Goal: Task Accomplishment & Management: Use online tool/utility

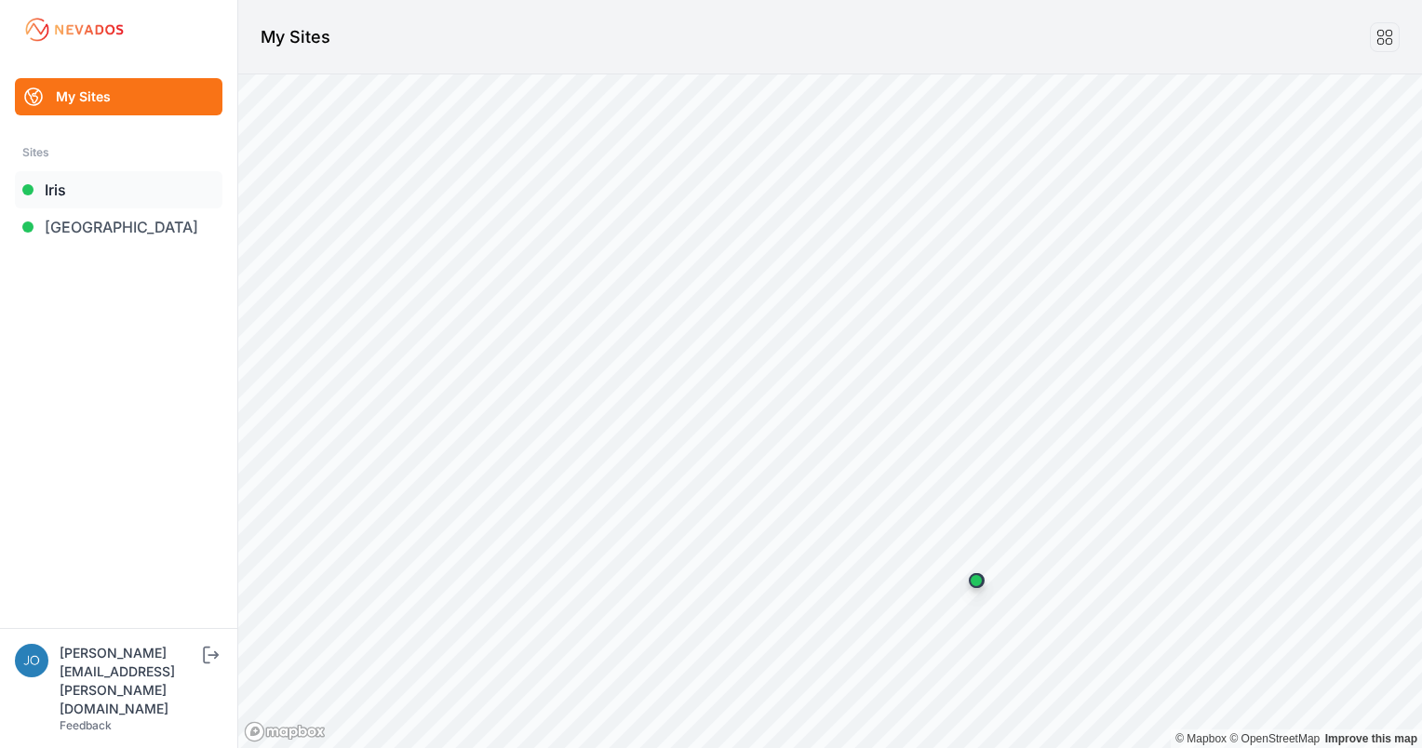
click at [167, 179] on link "Iris" at bounding box center [119, 189] width 208 height 37
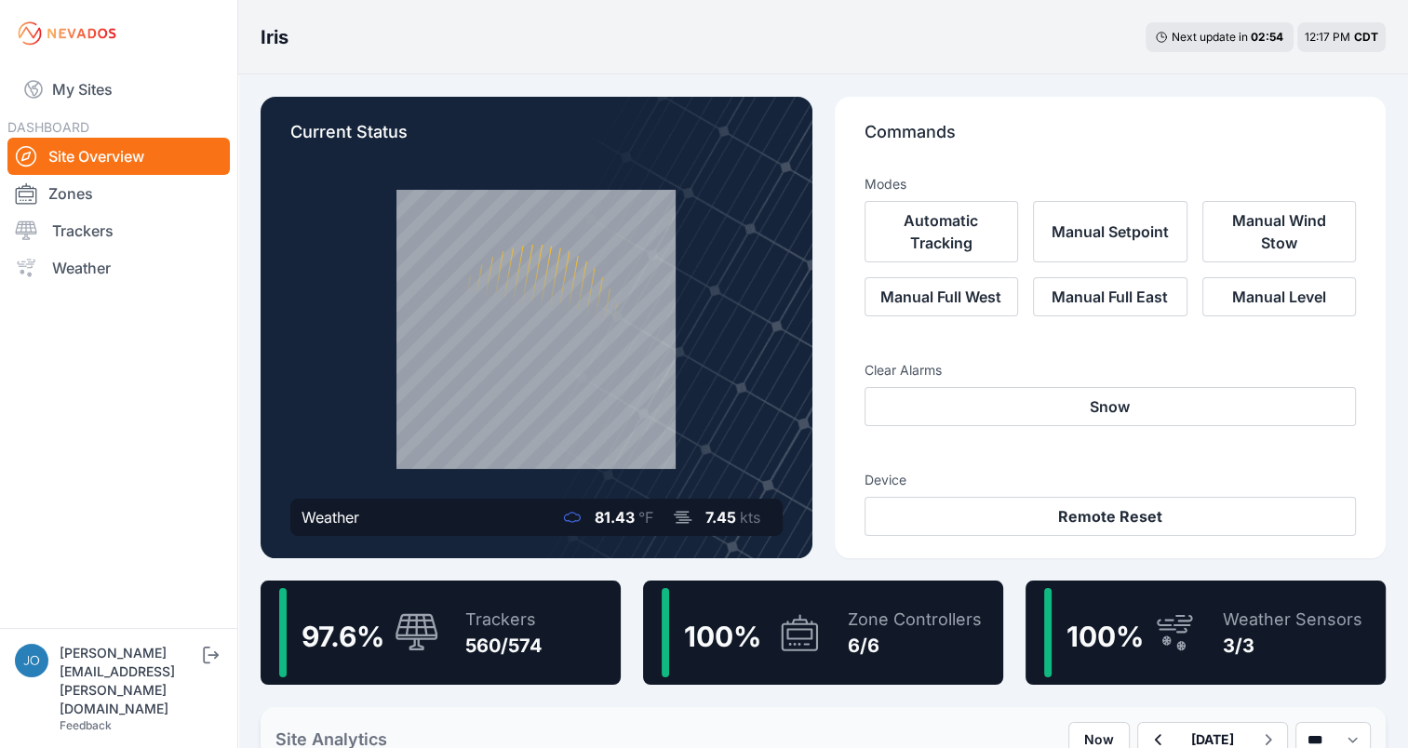
click at [522, 622] on div "Trackers" at bounding box center [503, 620] width 77 height 26
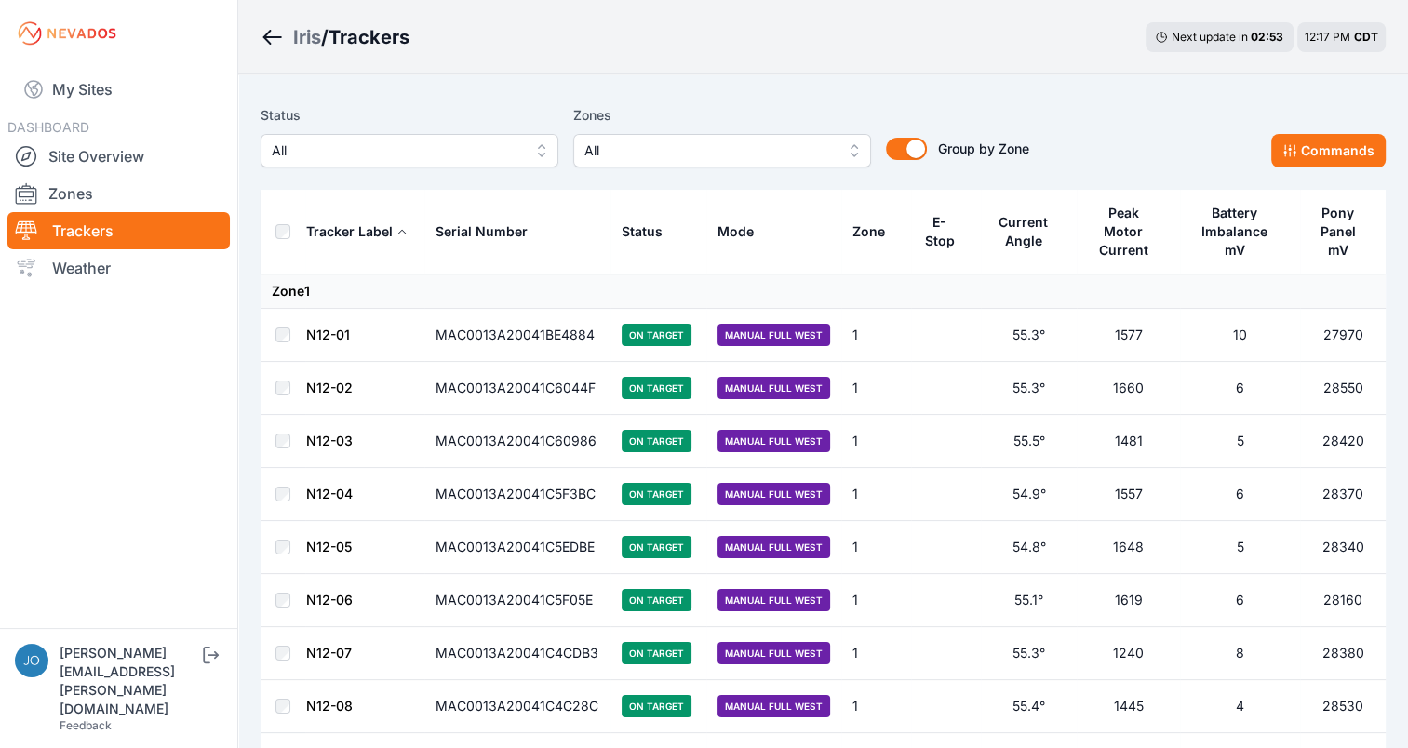
click at [753, 156] on span "All" at bounding box center [709, 151] width 249 height 22
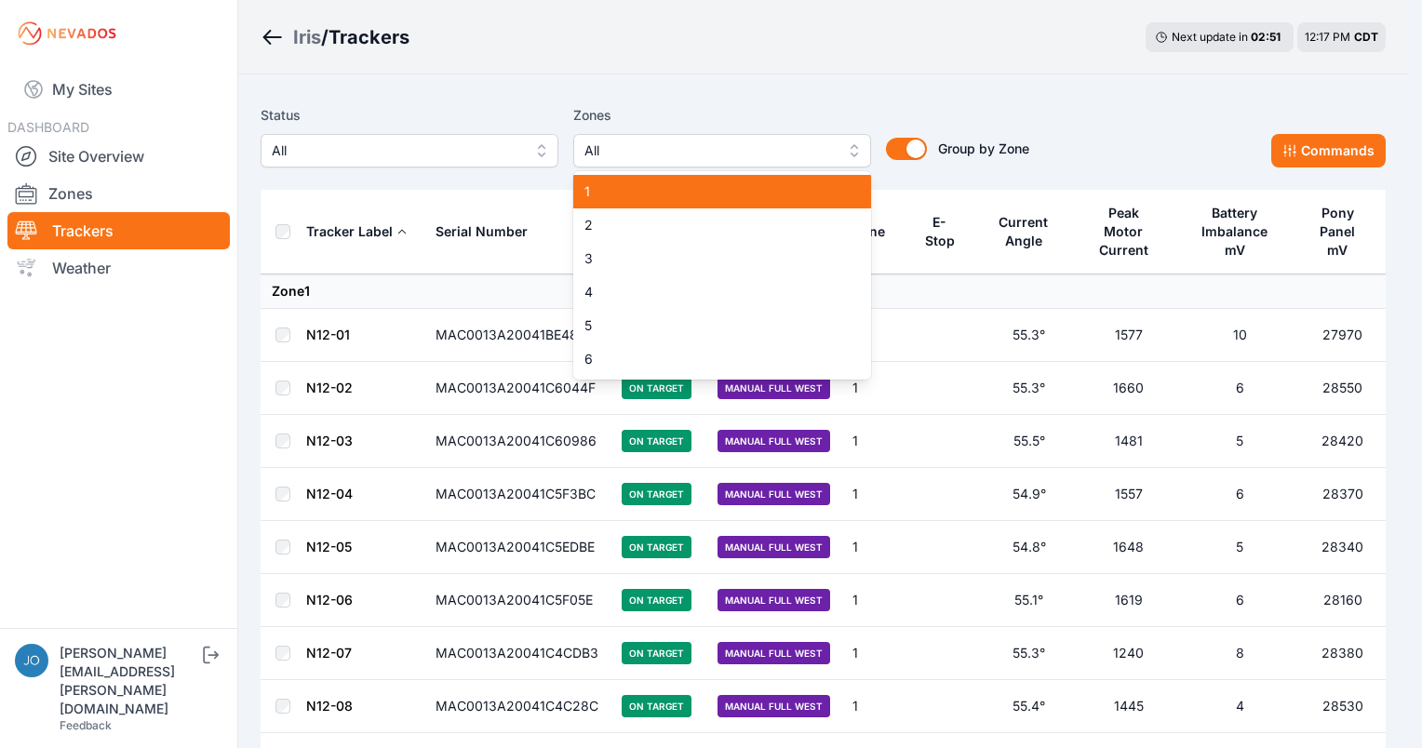
click at [717, 185] on span "1" at bounding box center [711, 191] width 253 height 19
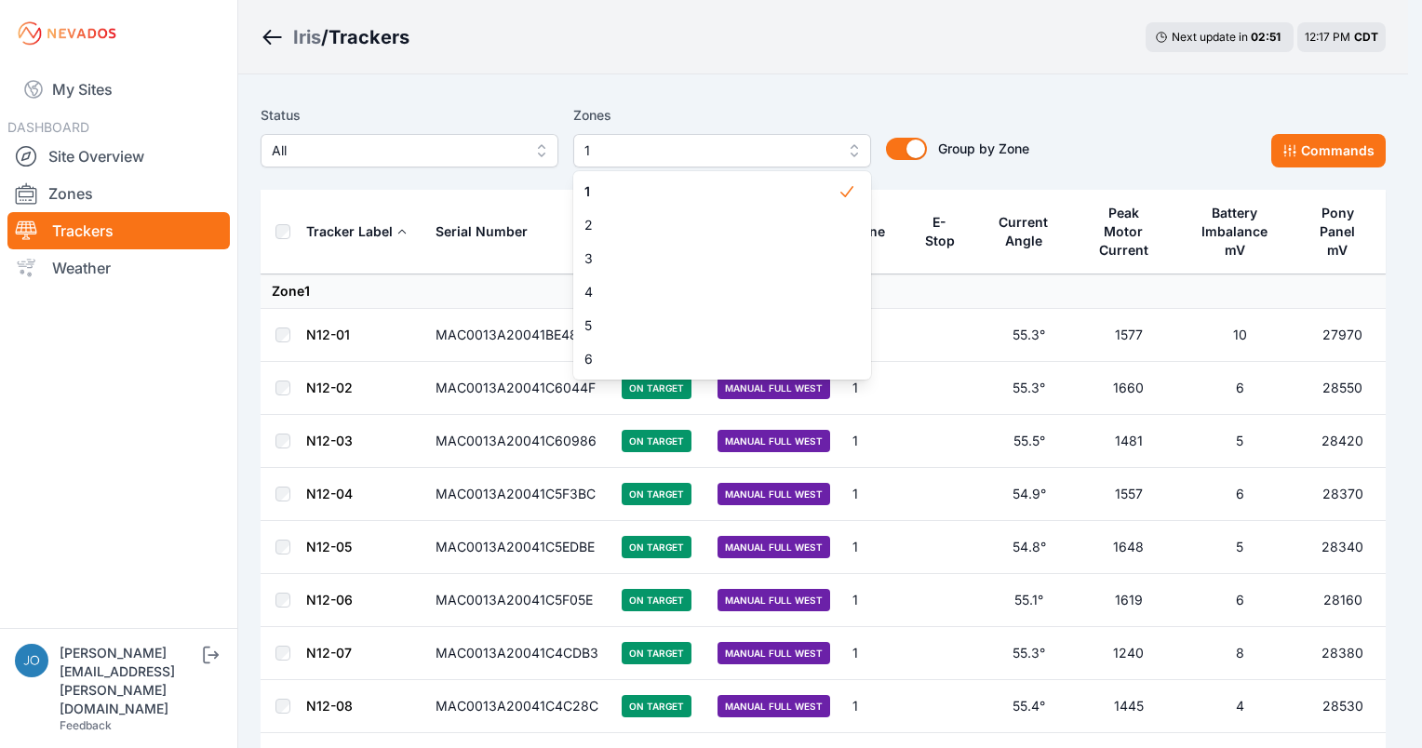
click at [774, 101] on div "Status All Zones 1 1 2 3 4 5 6 Group by Zone Group by Zone Commands" at bounding box center [823, 143] width 1125 height 93
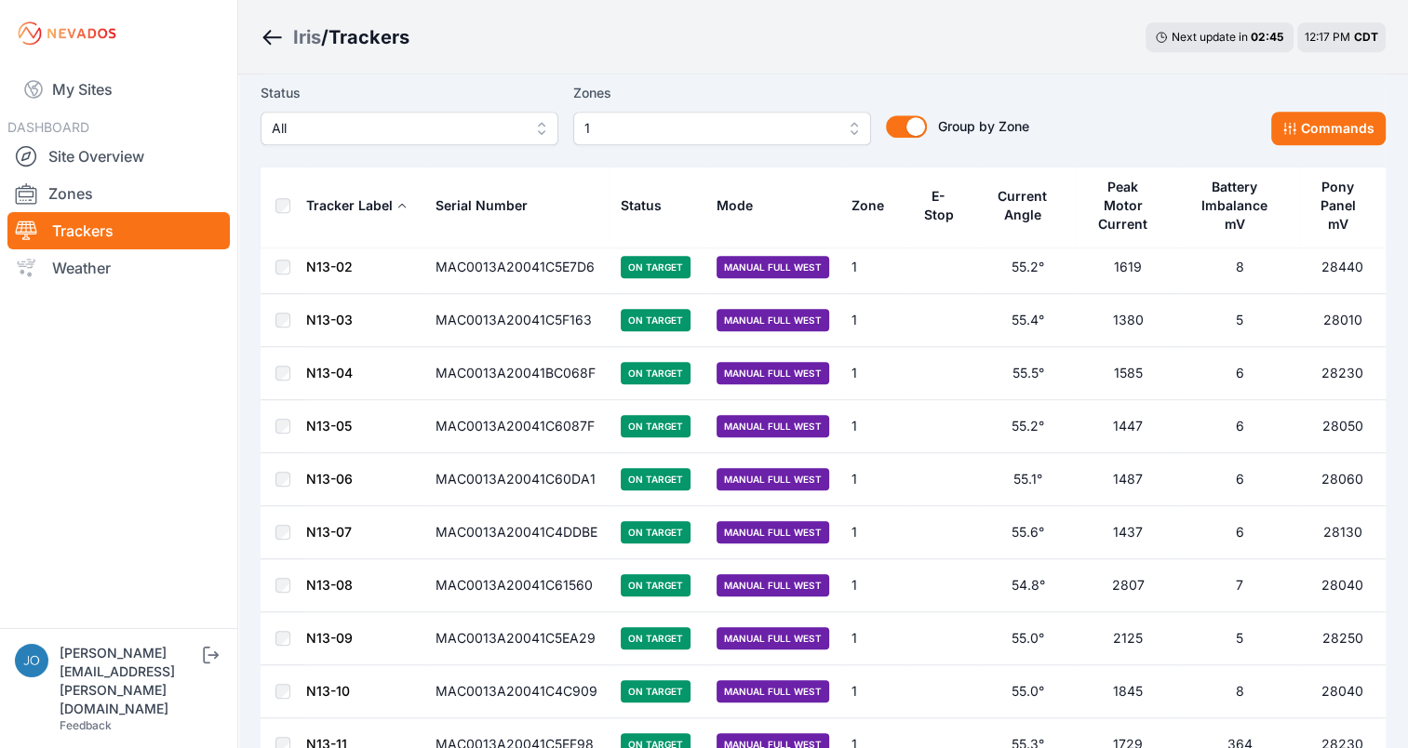
scroll to position [1354, 0]
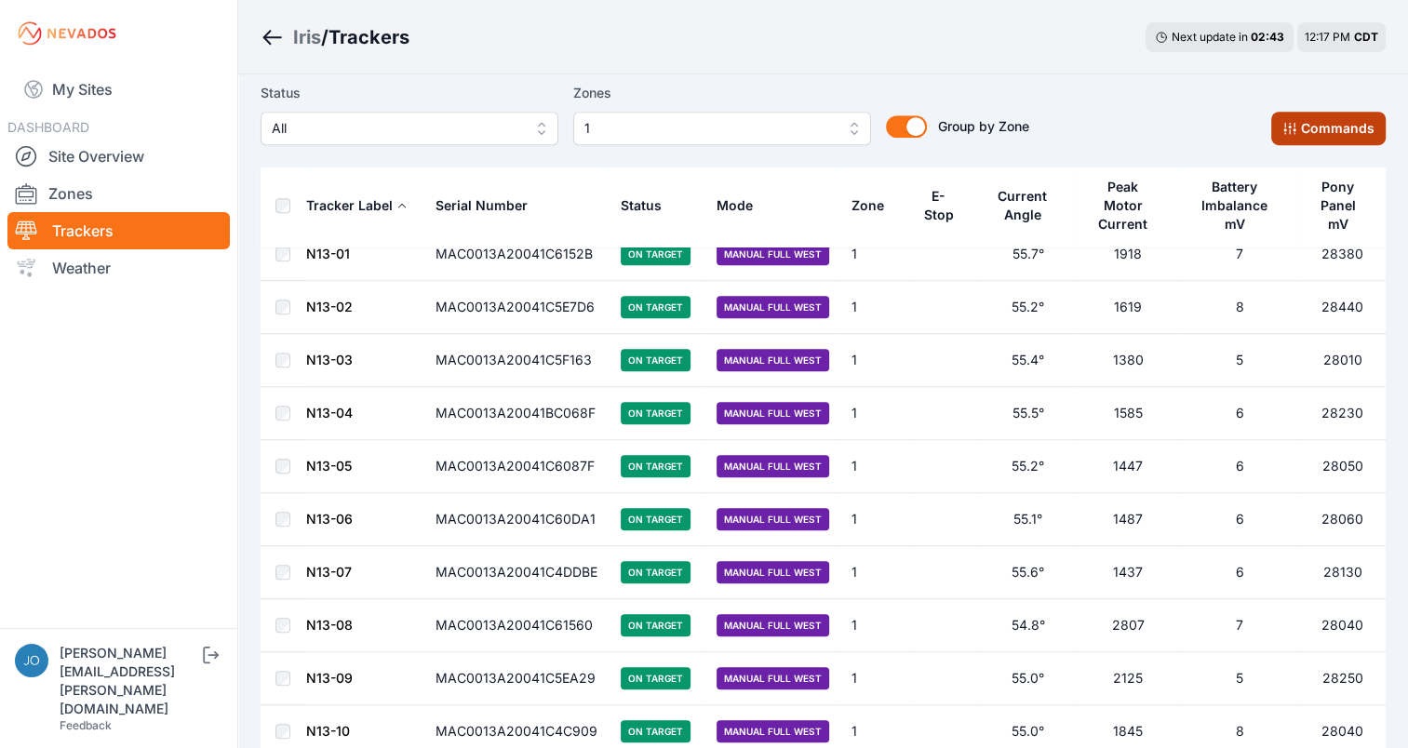
click at [1311, 119] on button "Commands" at bounding box center [1329, 129] width 115 height 34
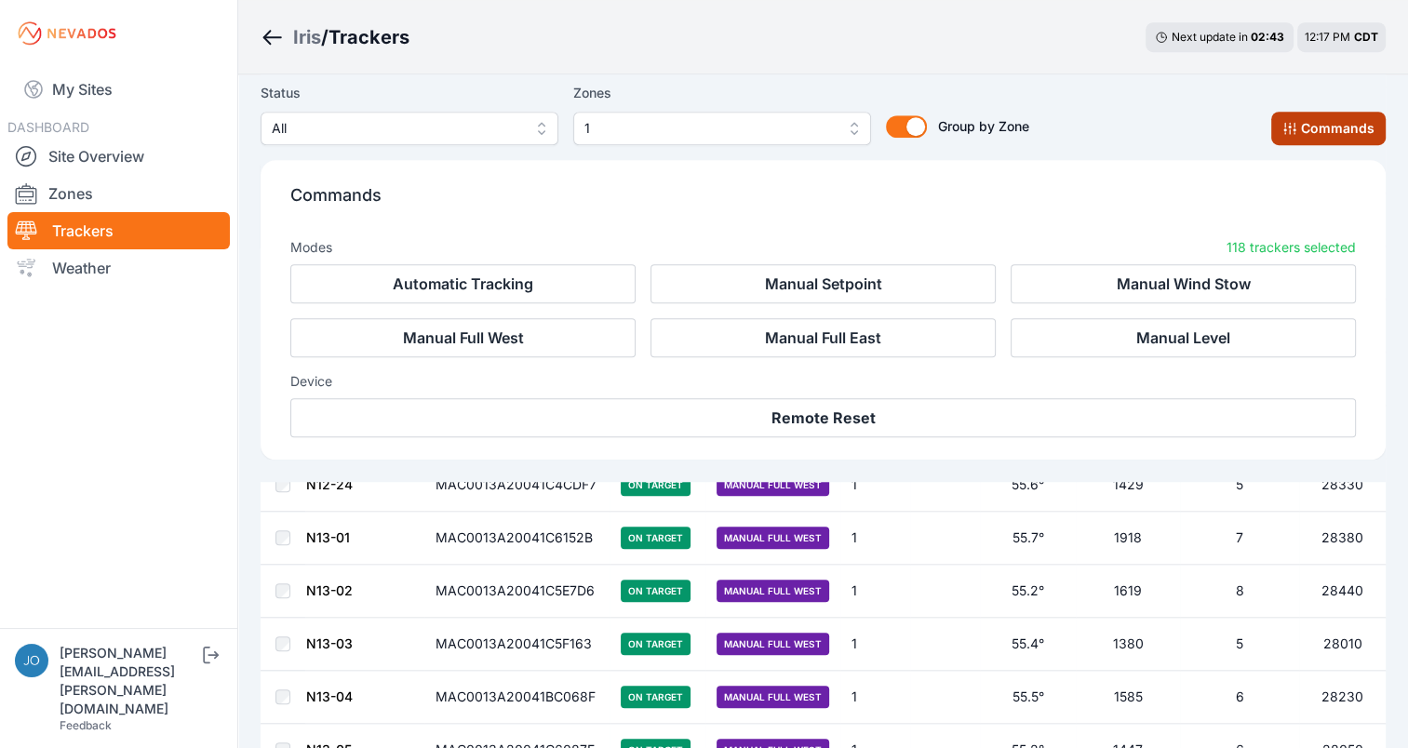
scroll to position [1668, 0]
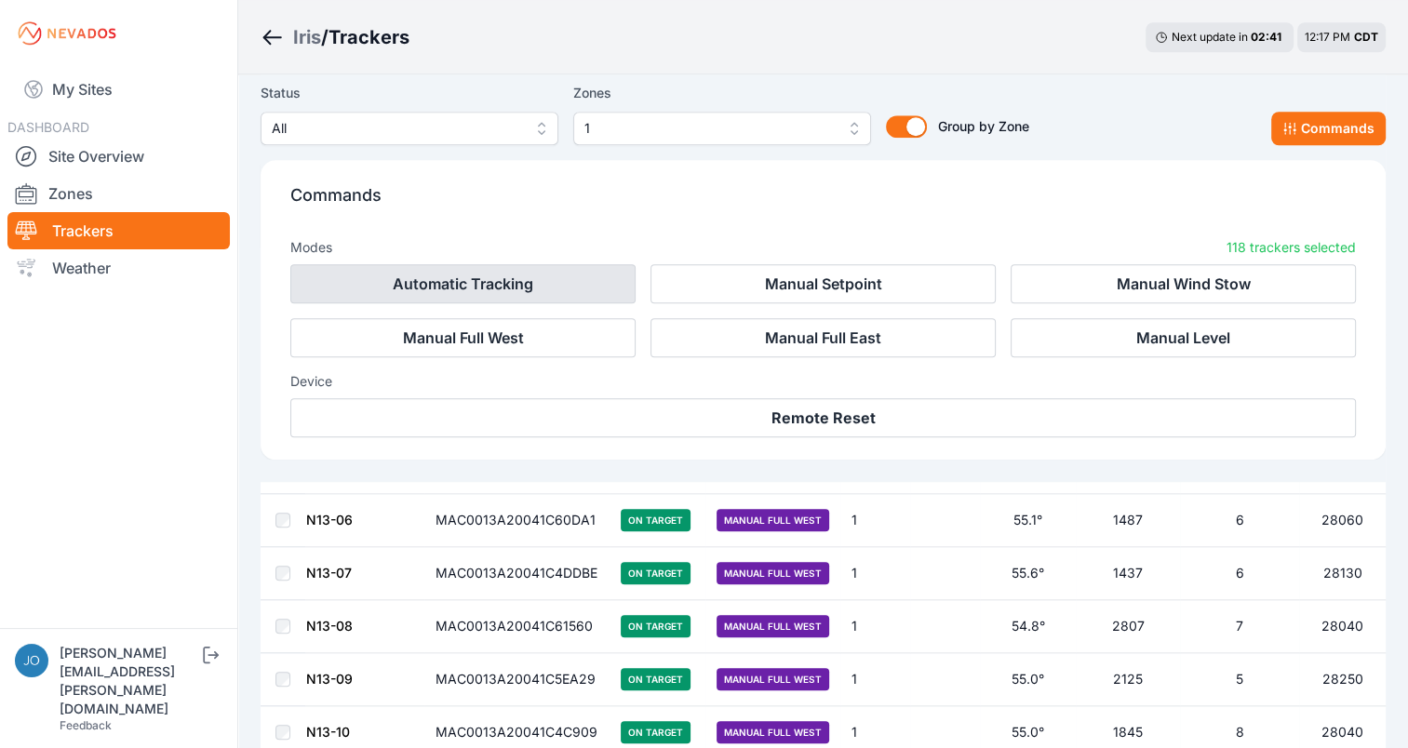
click at [559, 285] on button "Automatic Tracking" at bounding box center [462, 283] width 345 height 39
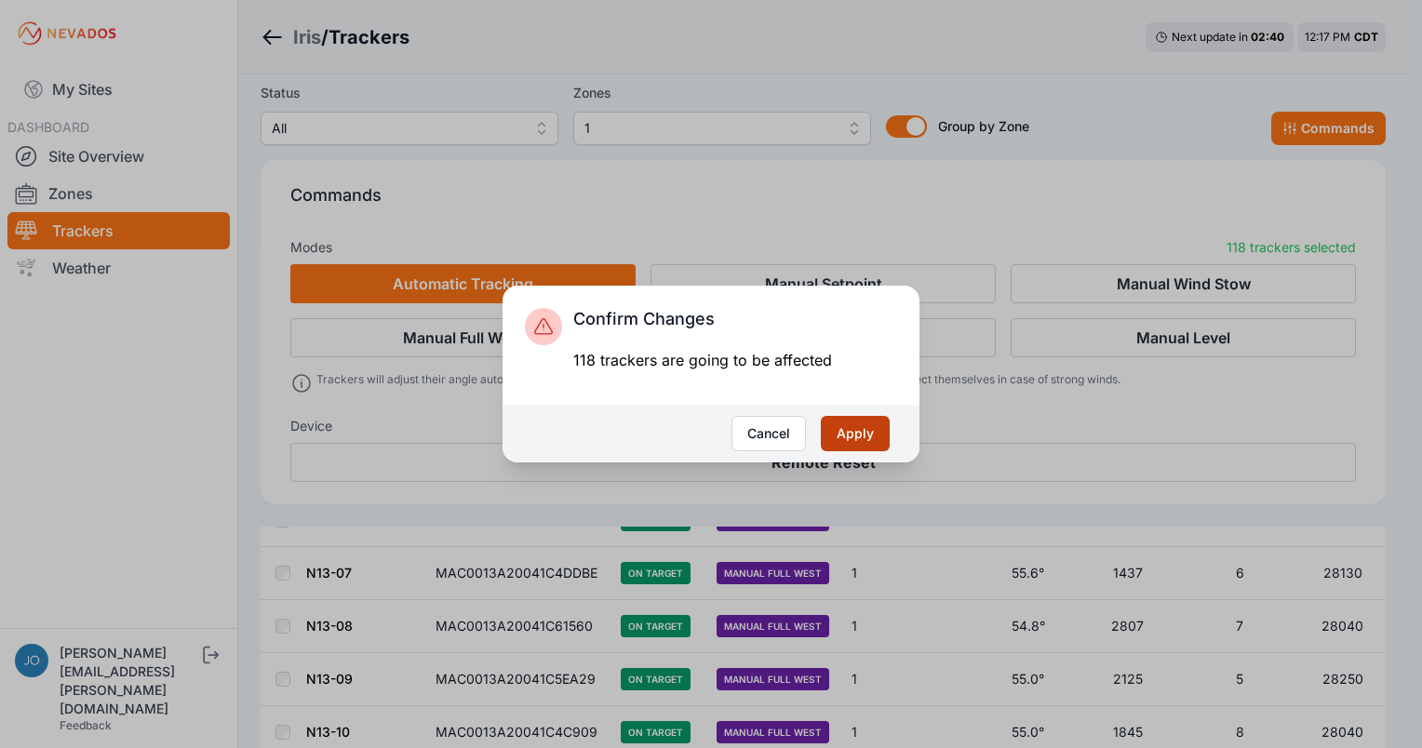
click at [869, 439] on button "Apply" at bounding box center [855, 433] width 69 height 35
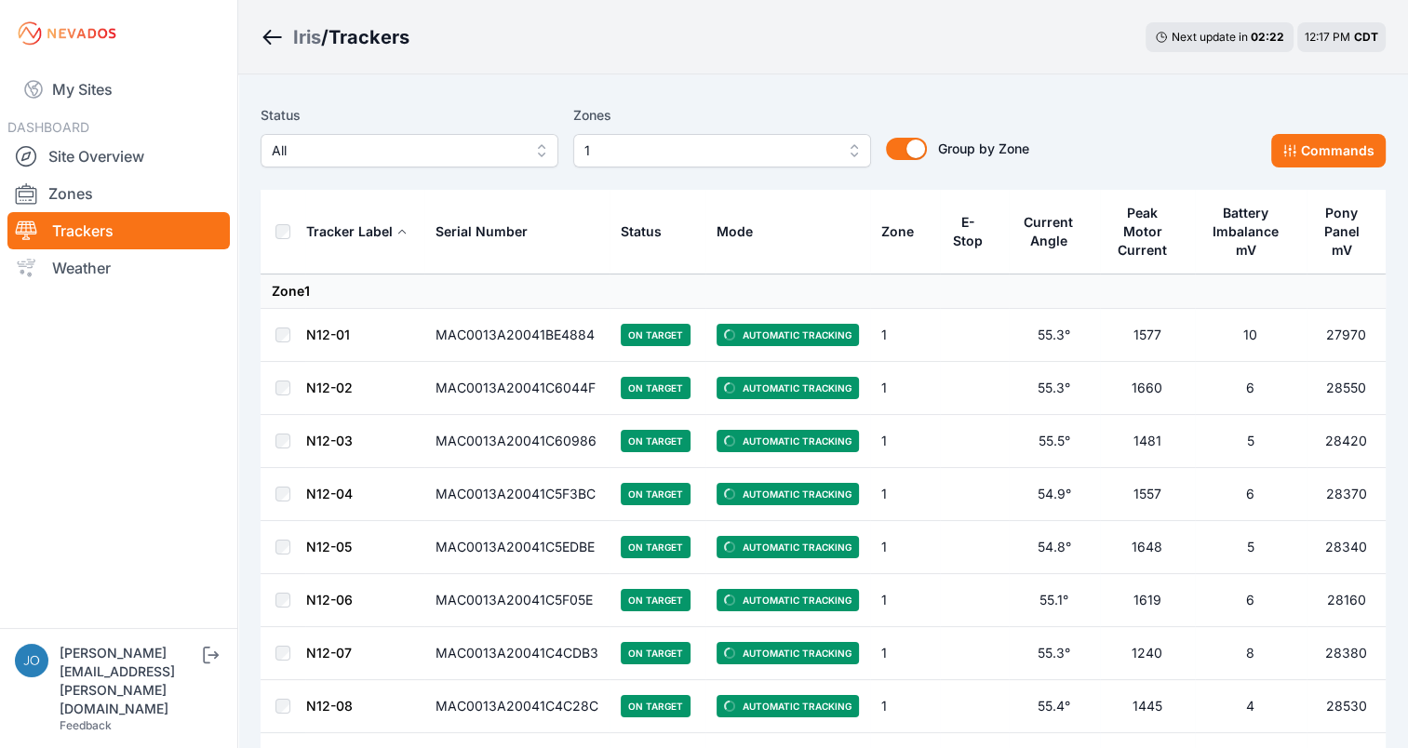
click at [719, 174] on div "Status All Zones 1 Group by Zone Group by Zone Commands" at bounding box center [823, 143] width 1125 height 93
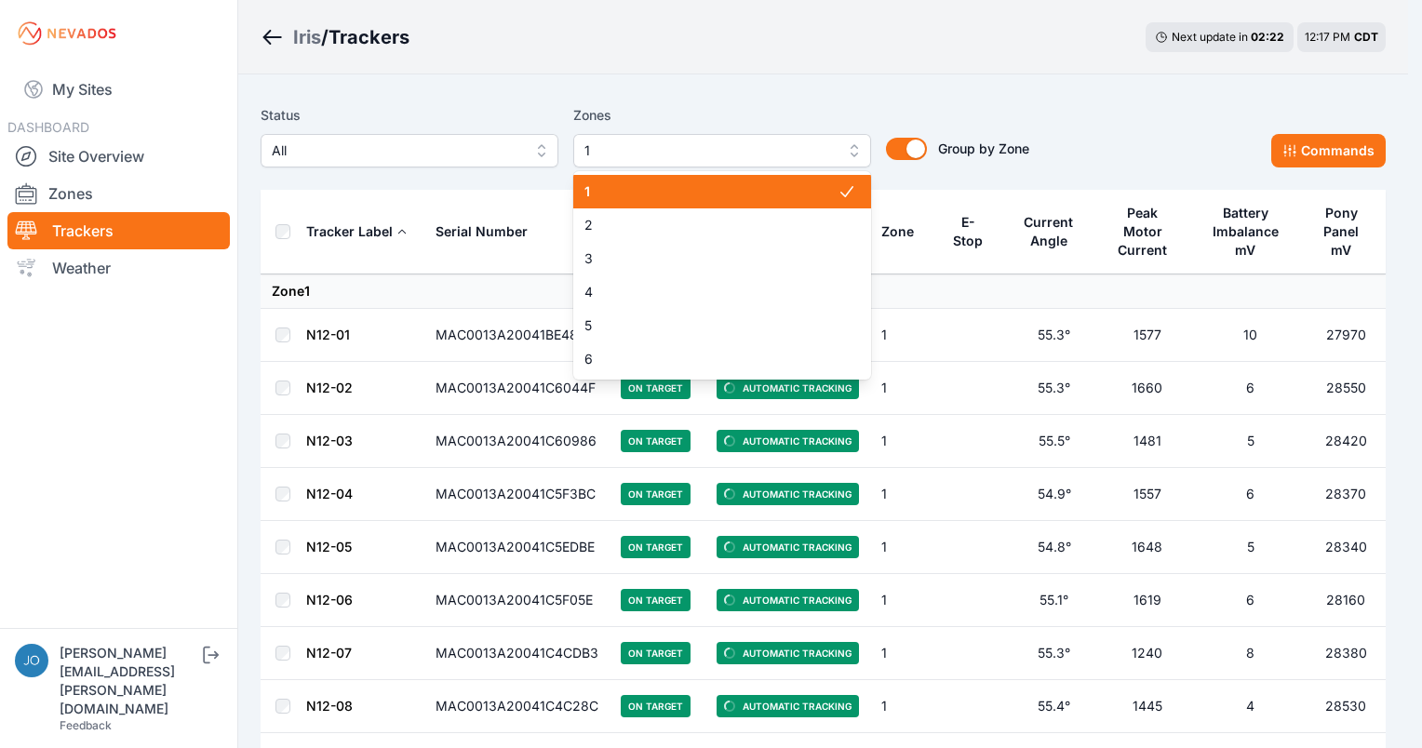
click at [706, 162] on button "1" at bounding box center [722, 151] width 298 height 34
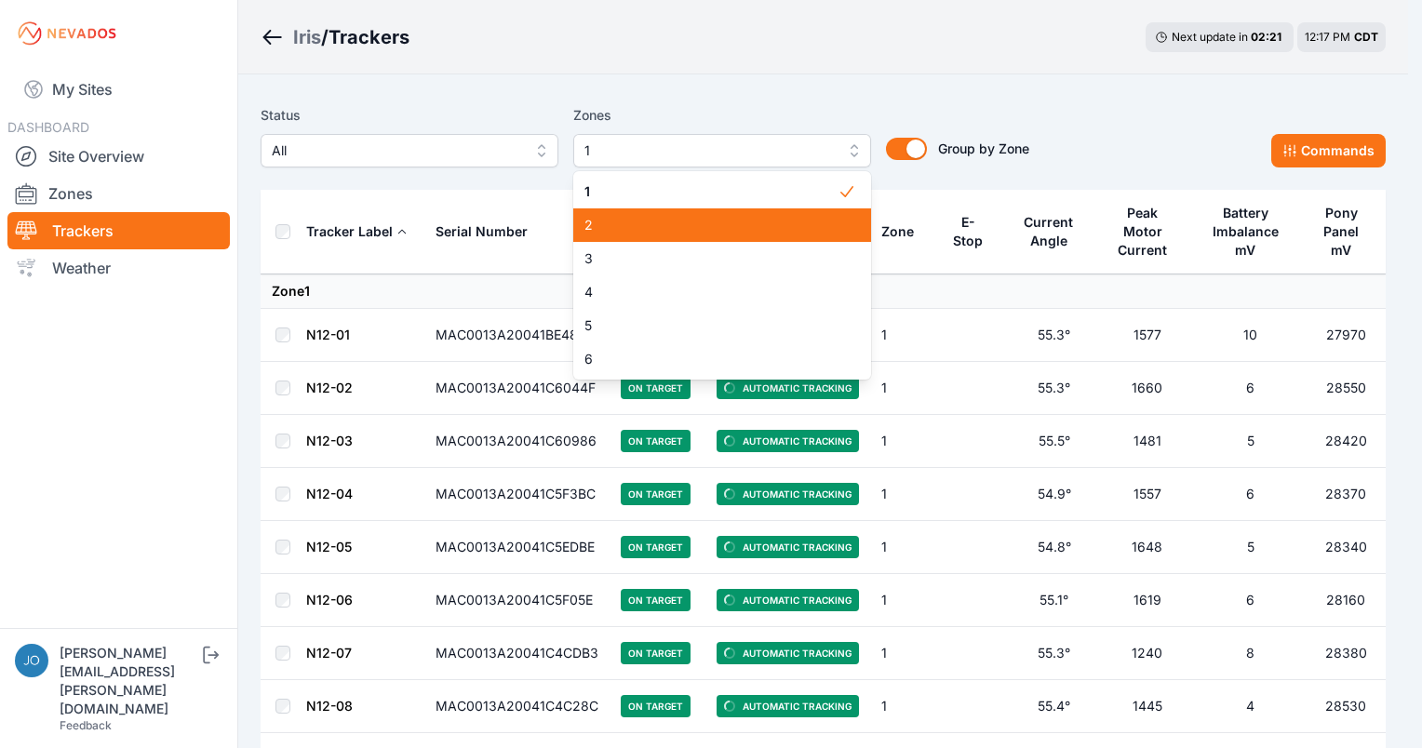
click at [681, 231] on span "2" at bounding box center [711, 225] width 253 height 19
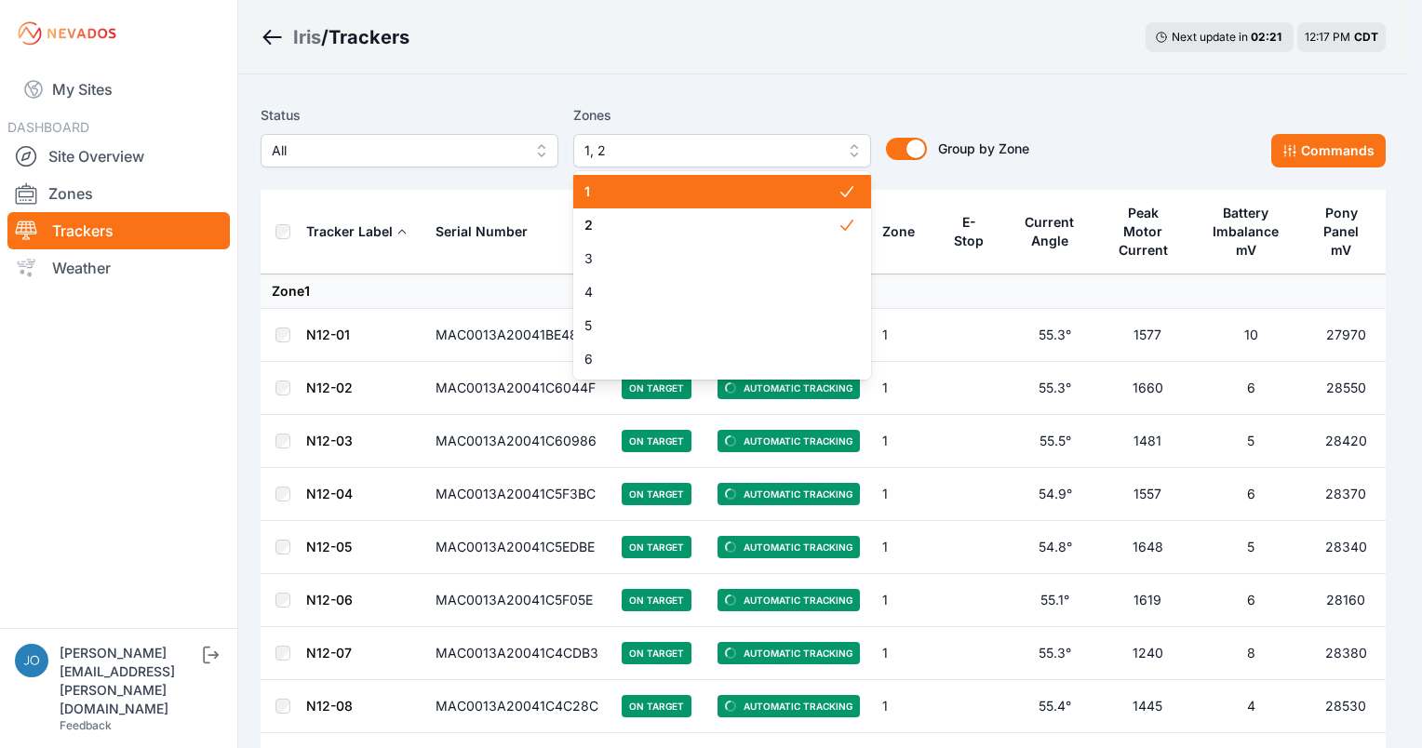
click at [711, 199] on span "1" at bounding box center [711, 191] width 253 height 19
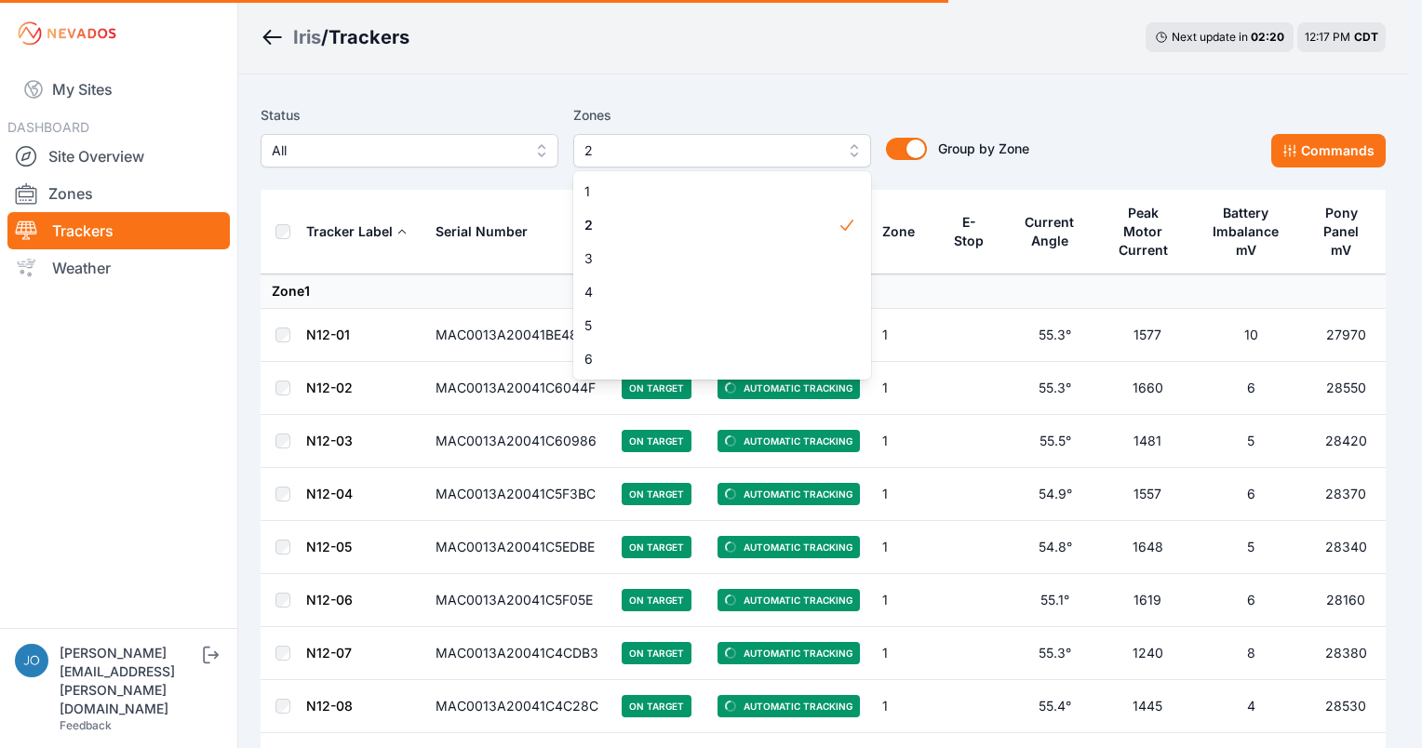
click at [875, 101] on div "Status All Zones 2 1 2 3 4 5 6 Group by Zone Group by Zone Commands" at bounding box center [823, 143] width 1125 height 93
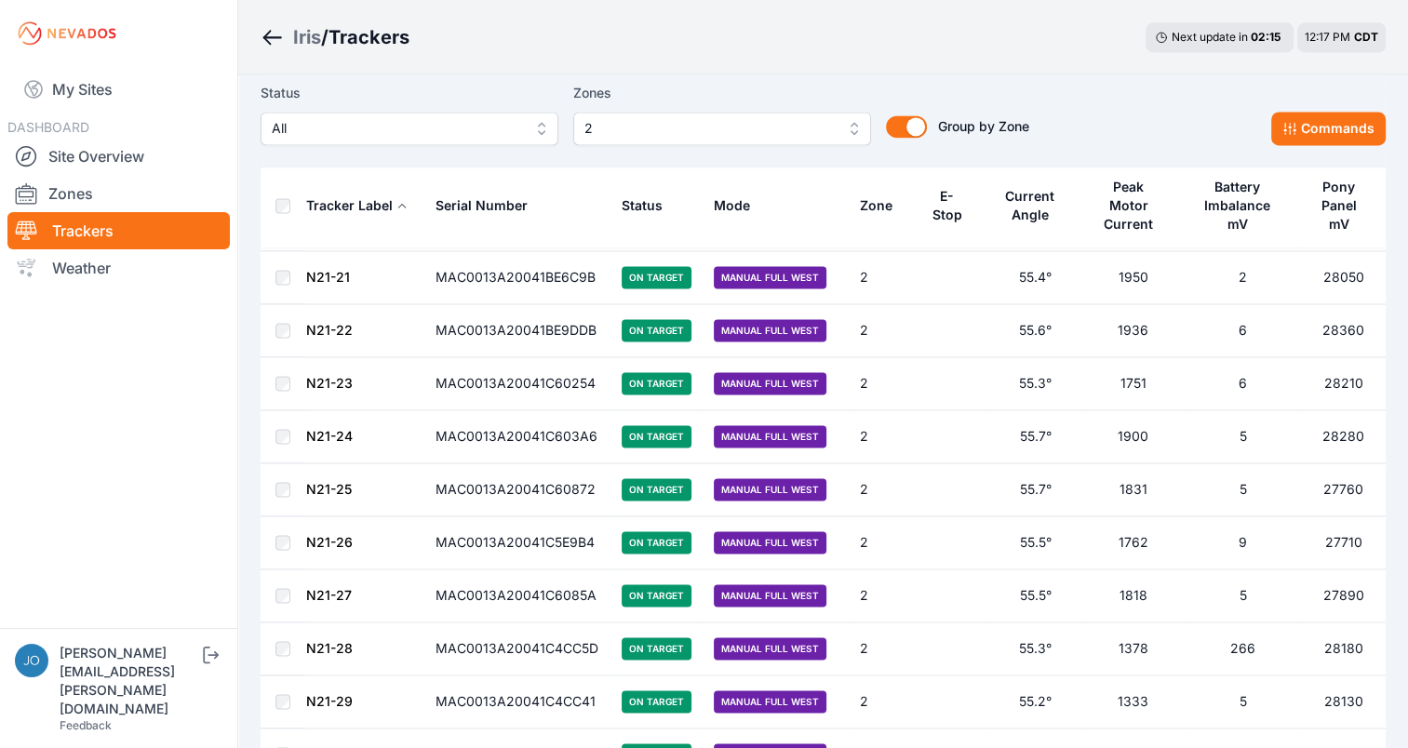
scroll to position [2581, 0]
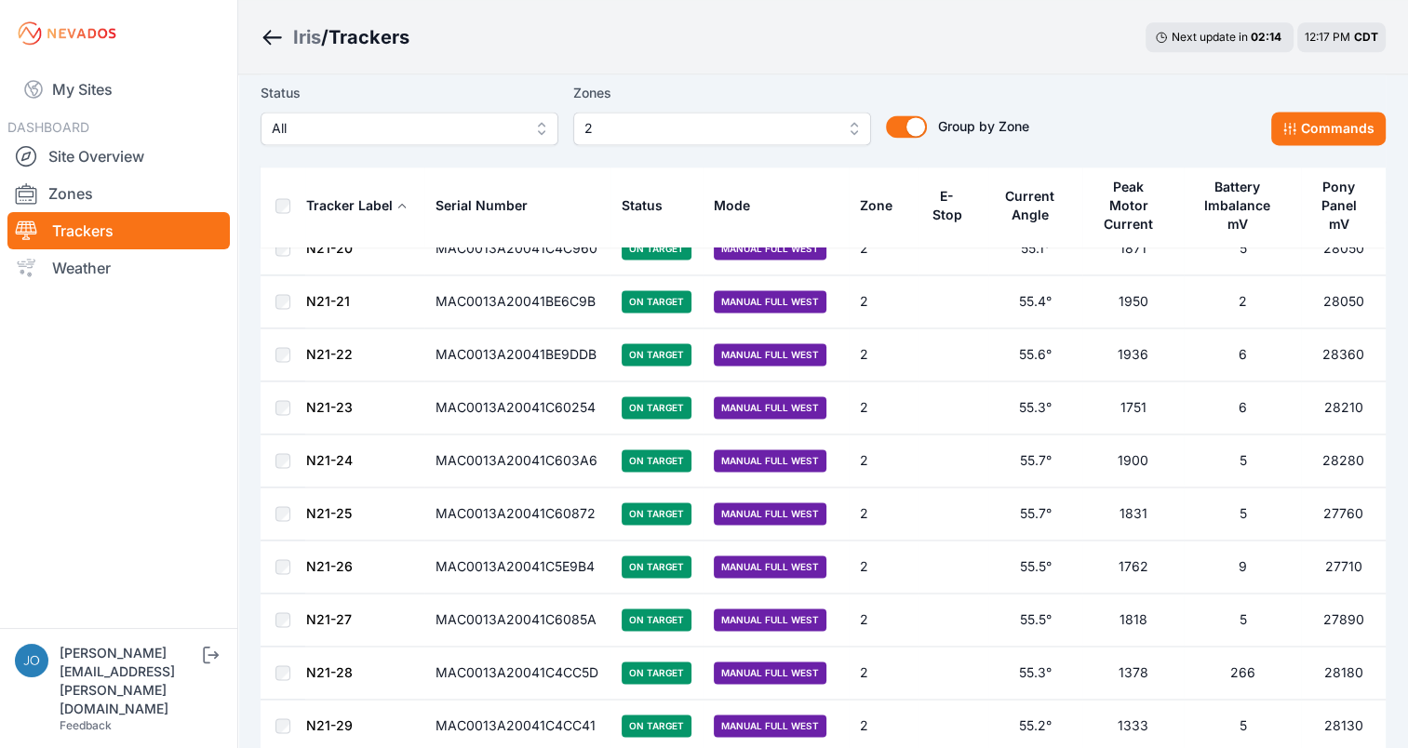
click at [1296, 145] on div "Status All Zones 2 Group by Zone Group by Zone Commands" at bounding box center [823, 120] width 1125 height 93
click at [1318, 128] on button "Commands" at bounding box center [1329, 129] width 115 height 34
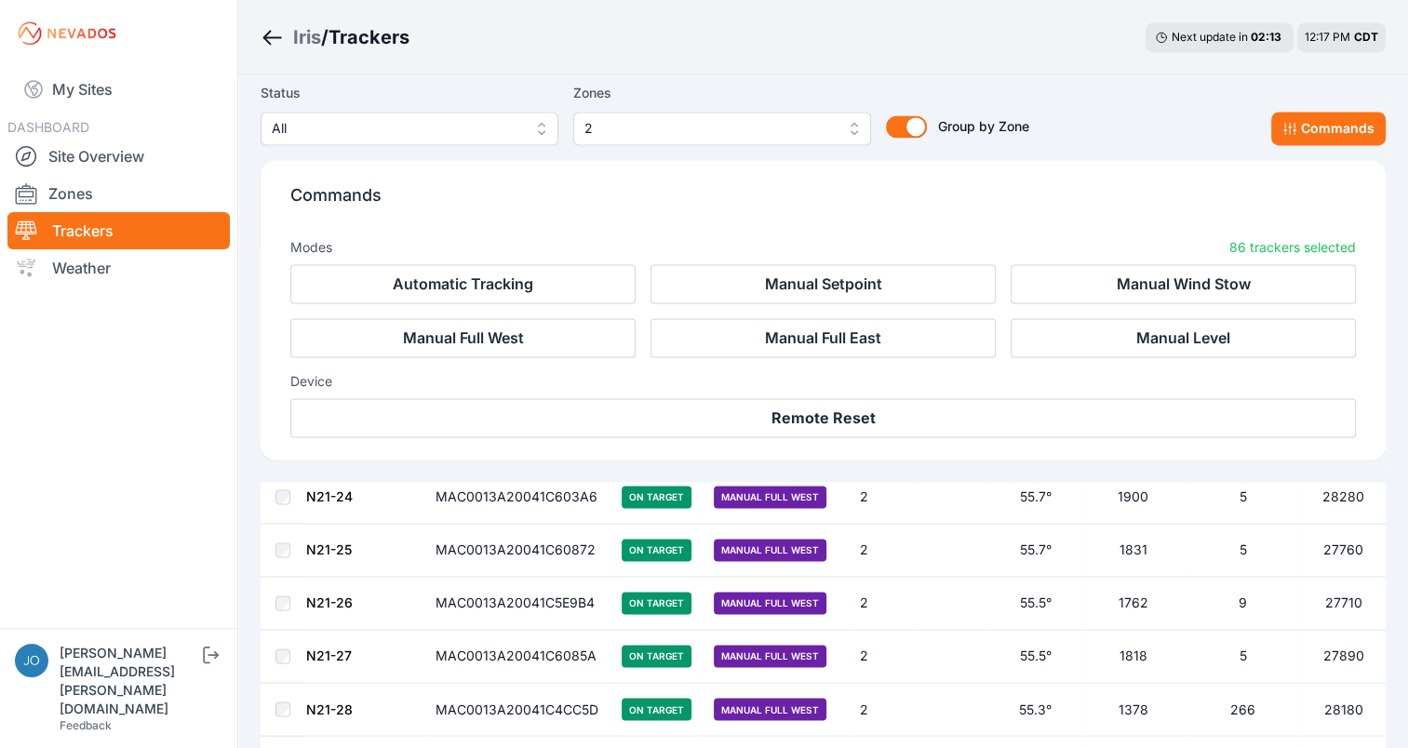
scroll to position [2894, 0]
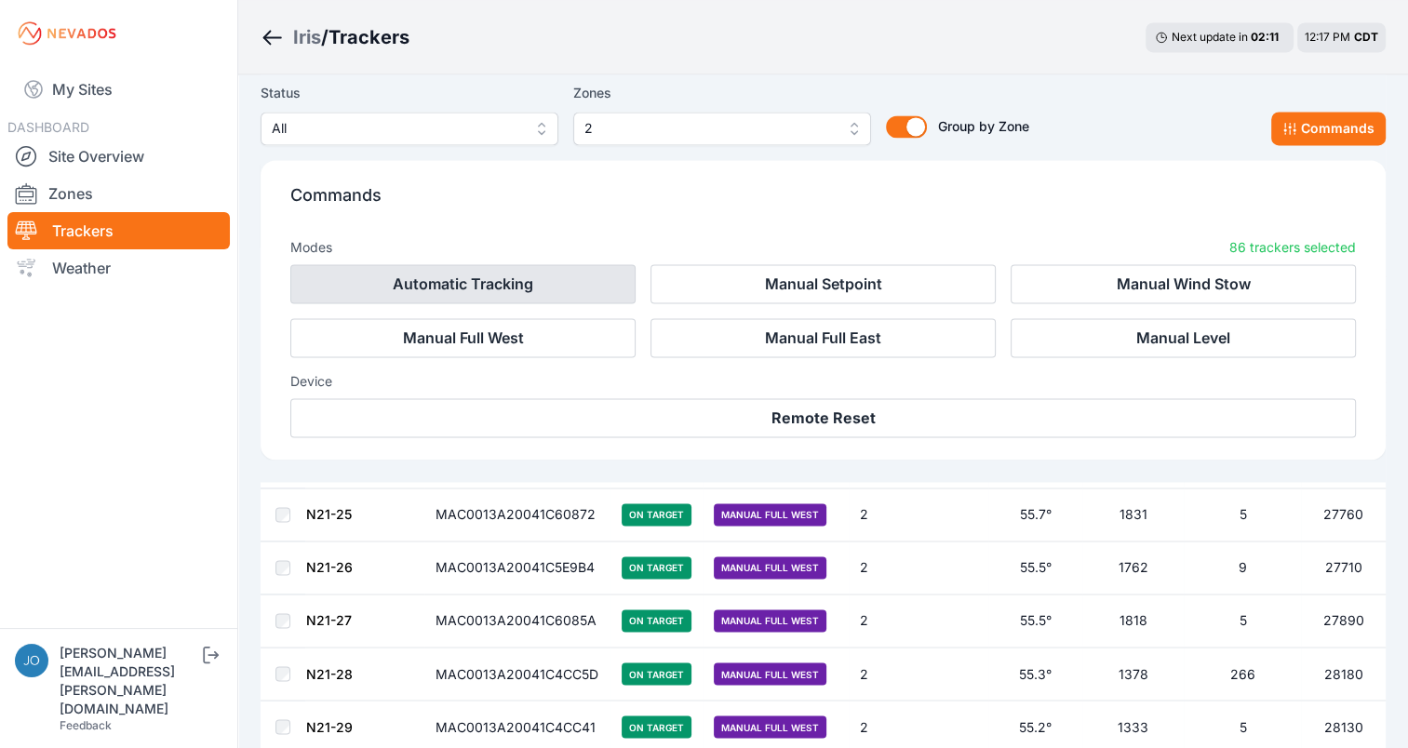
click at [504, 297] on button "Automatic Tracking" at bounding box center [462, 283] width 345 height 39
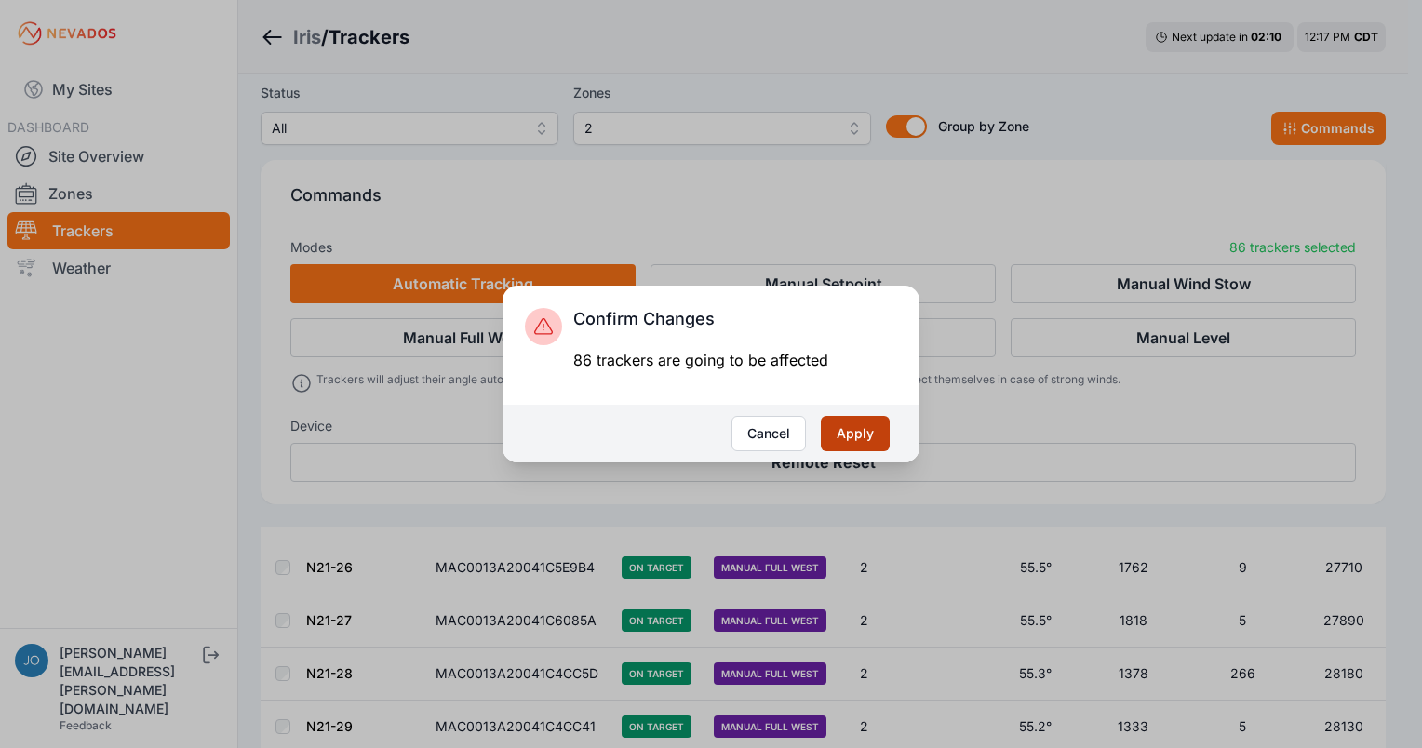
click at [836, 429] on button "Apply" at bounding box center [855, 433] width 69 height 35
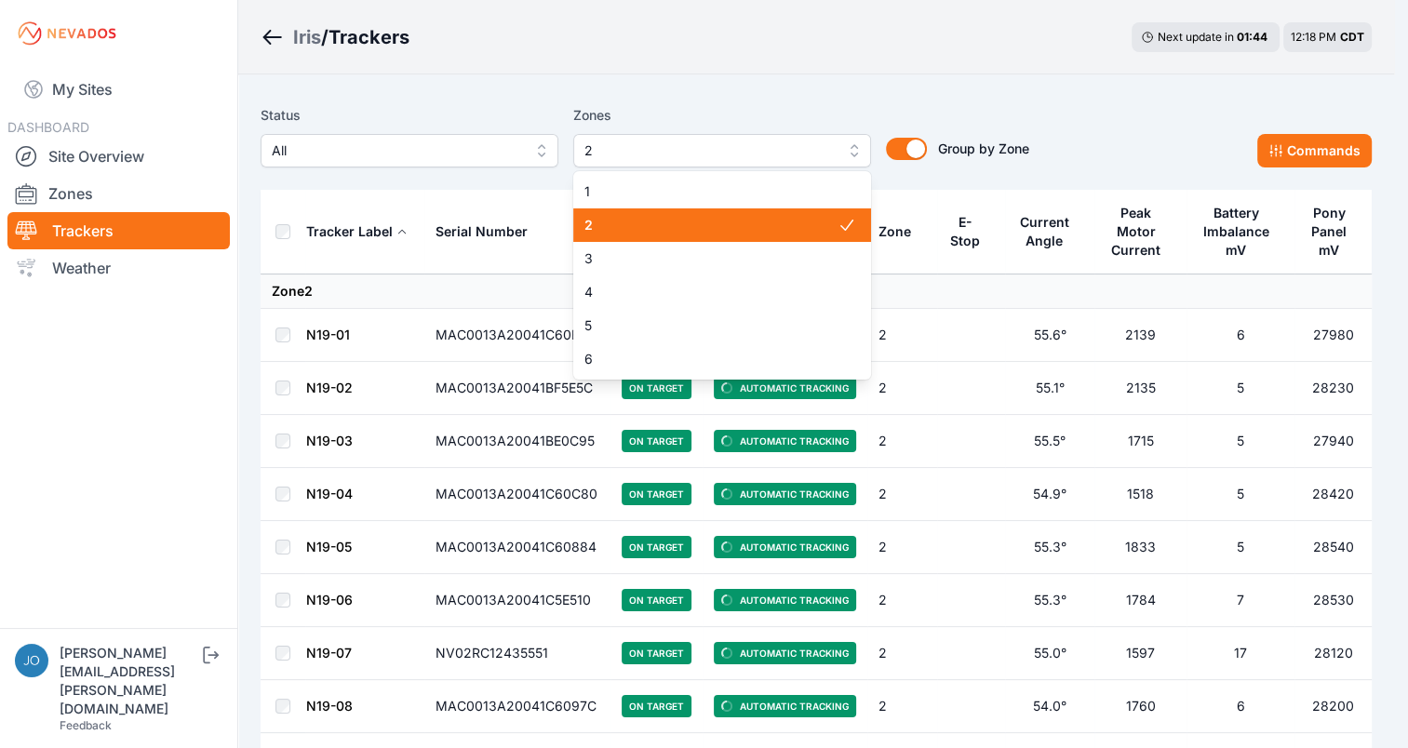
click at [830, 160] on span "2" at bounding box center [709, 151] width 249 height 22
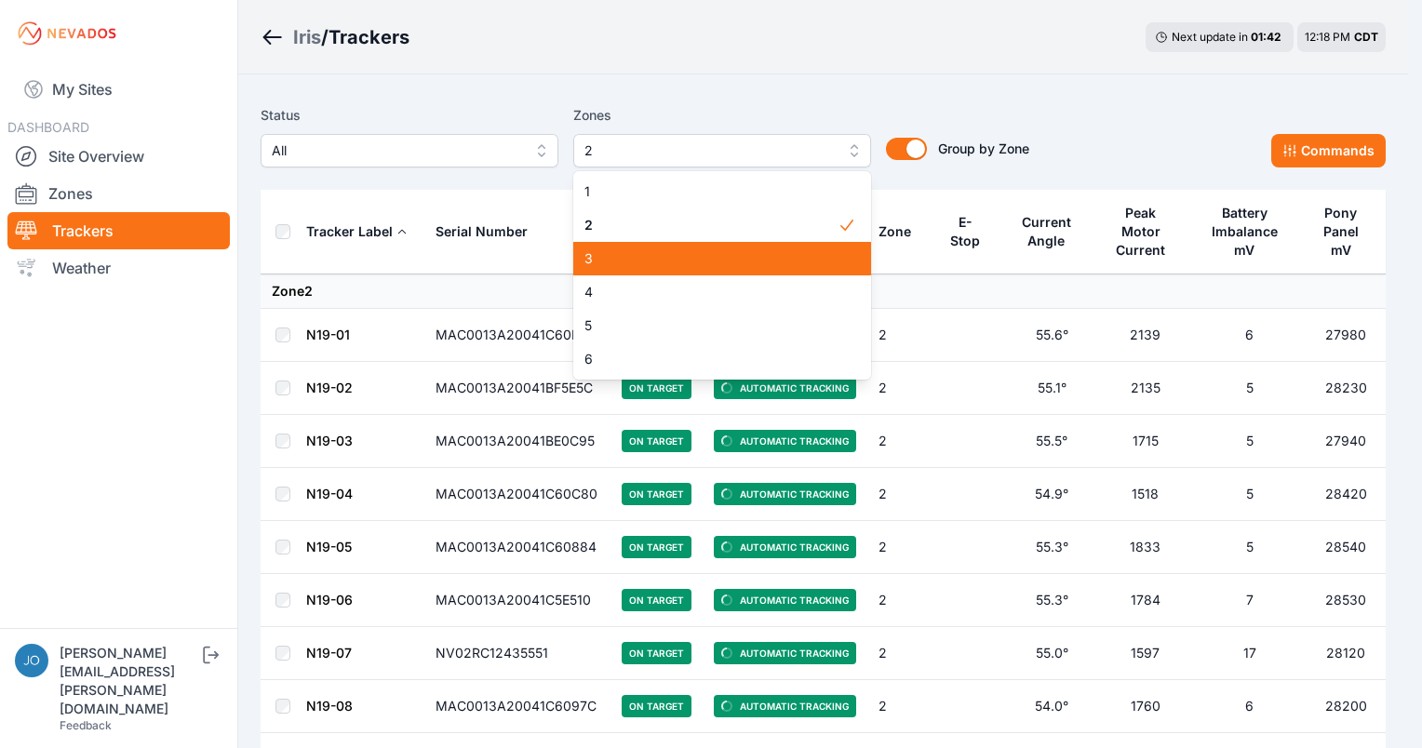
click at [773, 252] on span "3" at bounding box center [711, 258] width 253 height 19
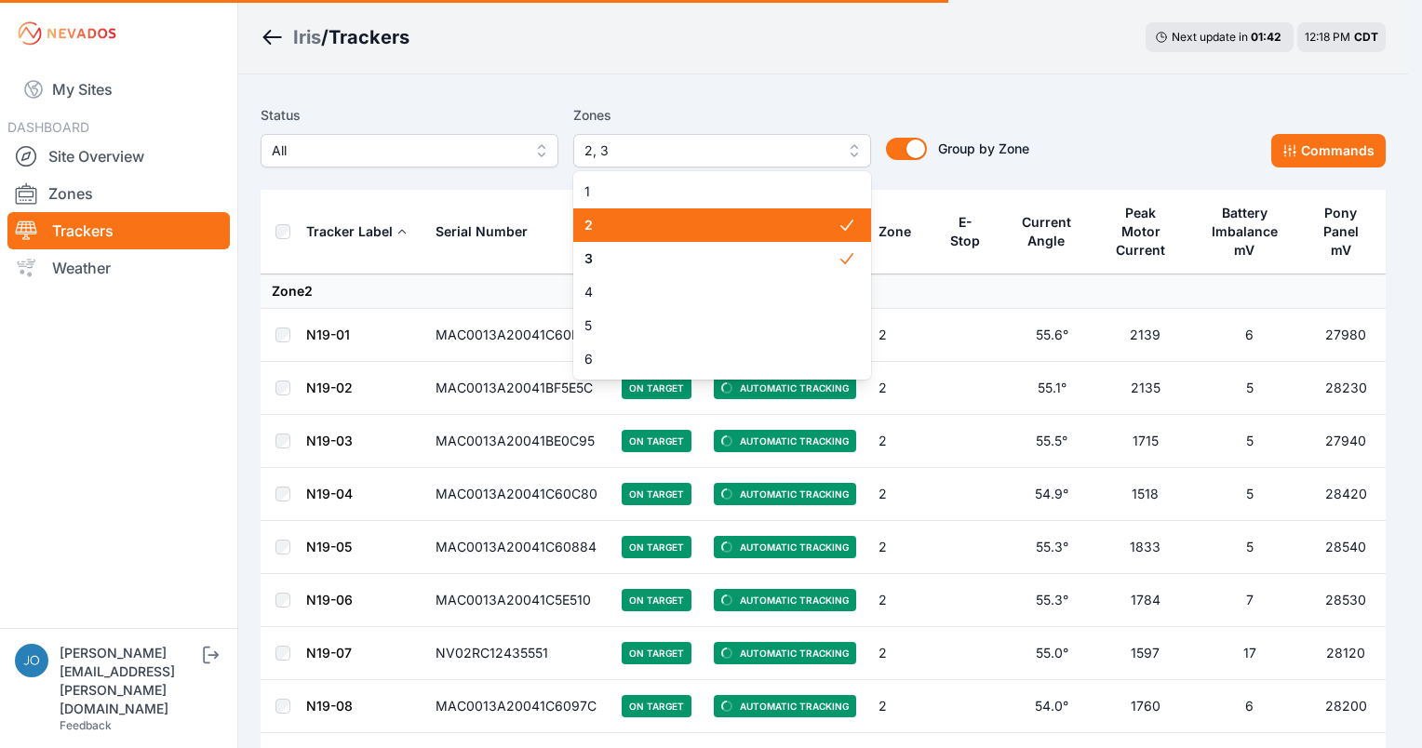
click at [796, 224] on span "2" at bounding box center [711, 225] width 253 height 19
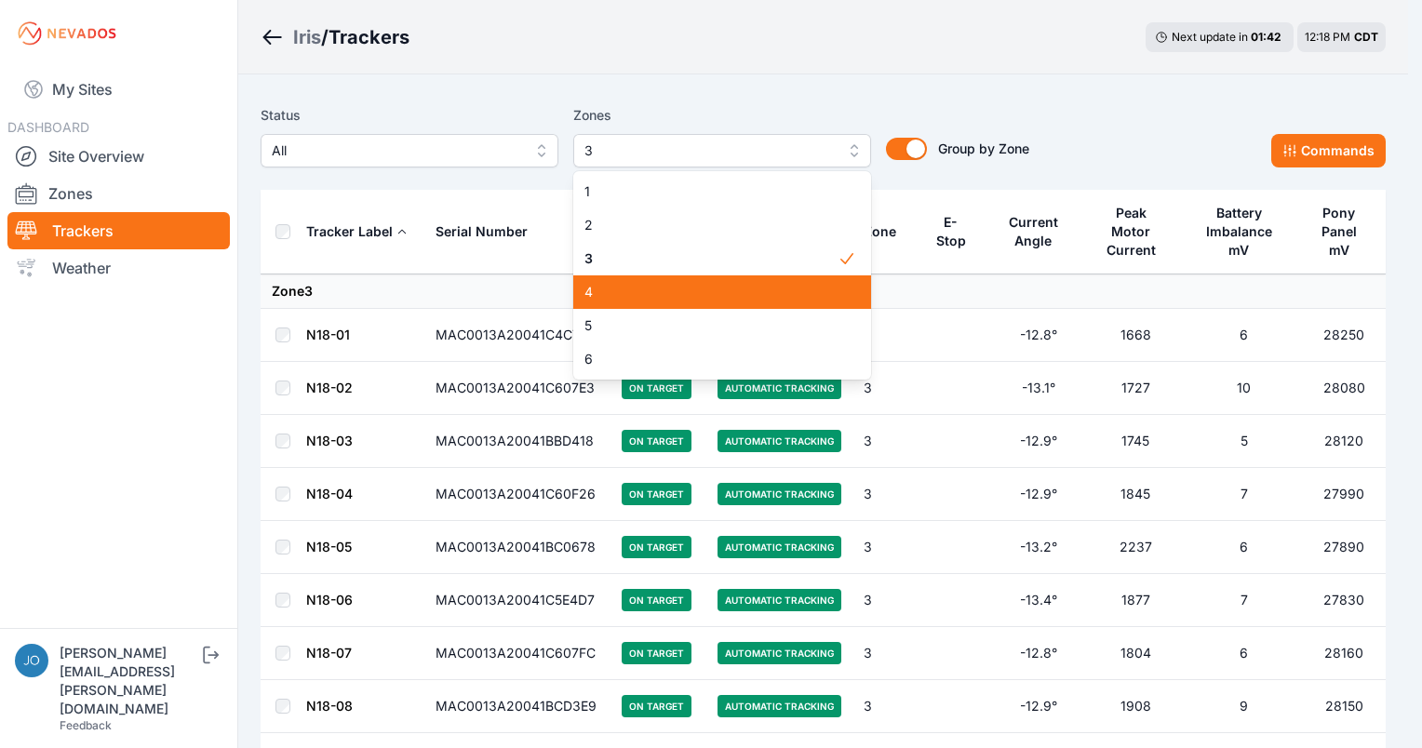
click at [745, 280] on div "4" at bounding box center [722, 293] width 298 height 34
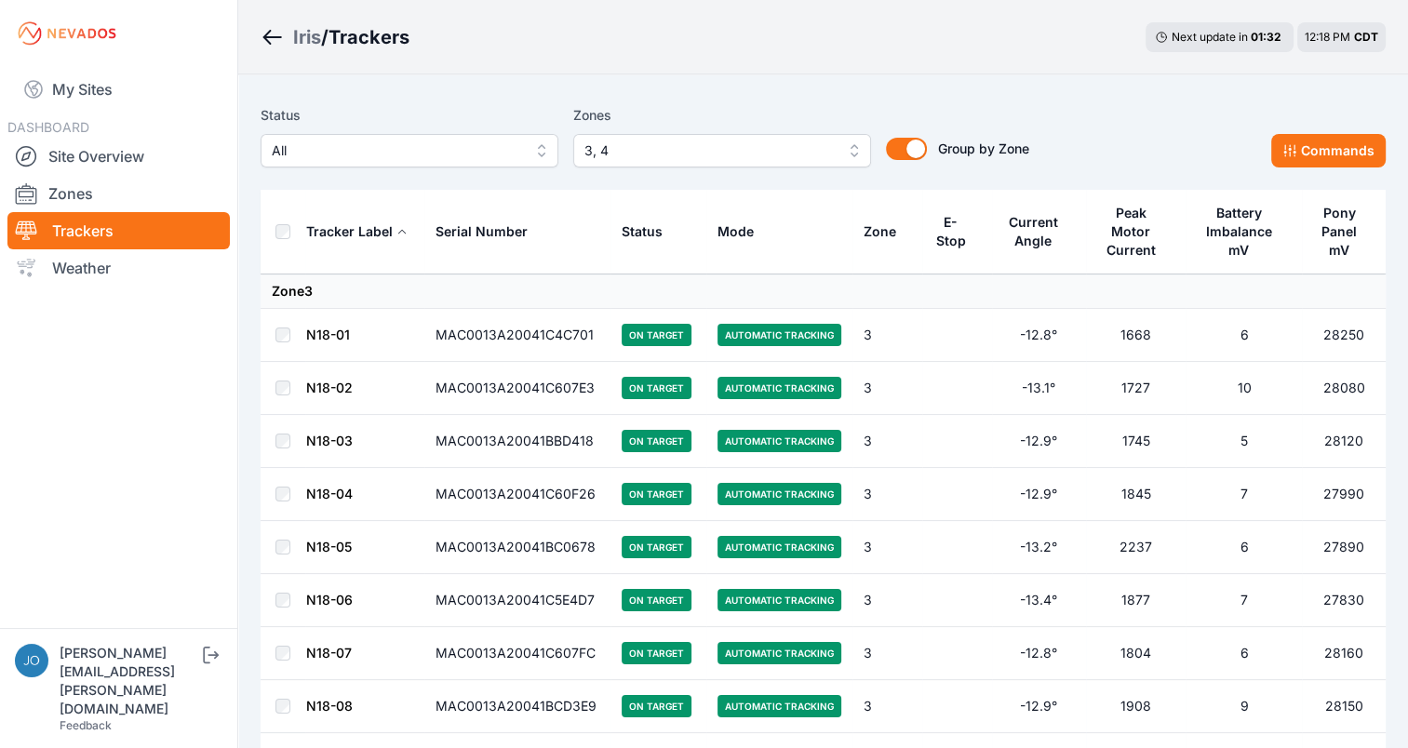
click at [1326, 141] on button "Commands" at bounding box center [1329, 151] width 115 height 34
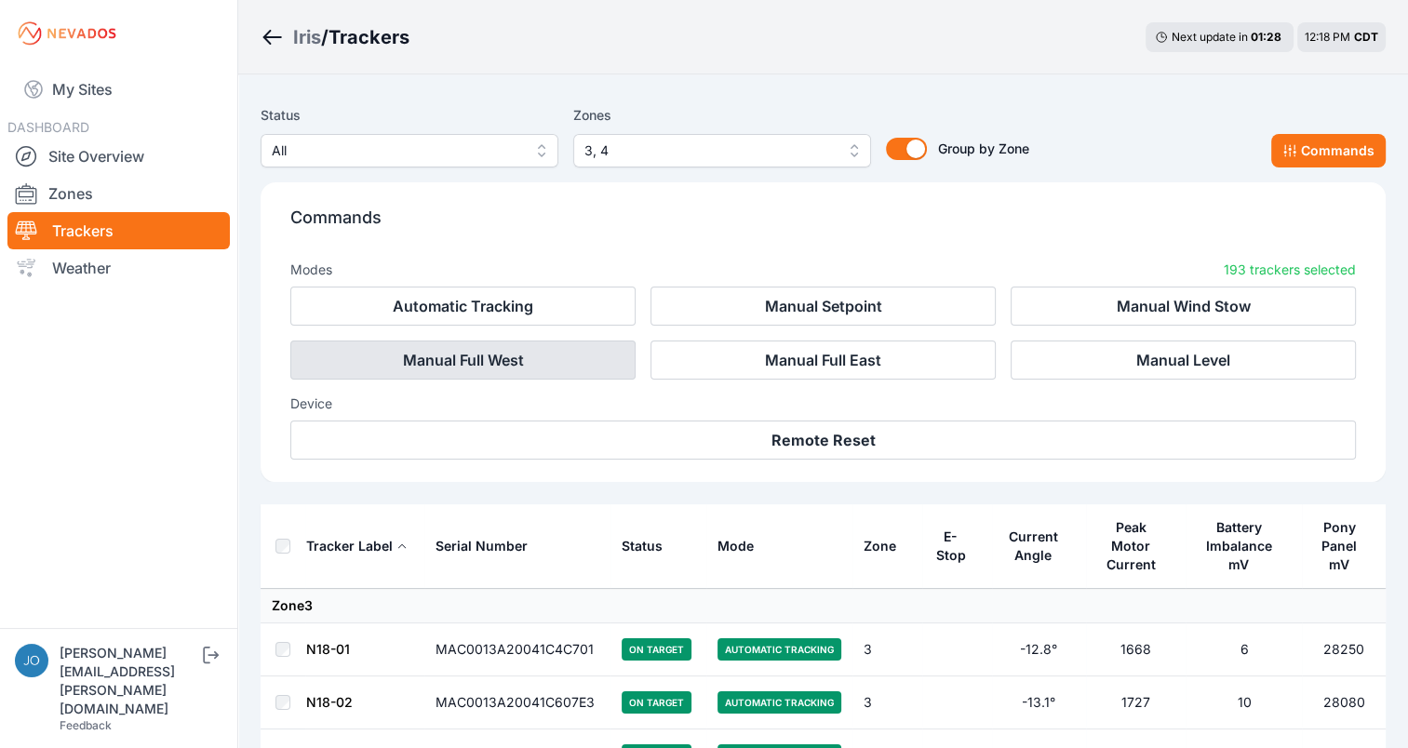
click at [549, 371] on button "Manual Full West" at bounding box center [462, 360] width 345 height 39
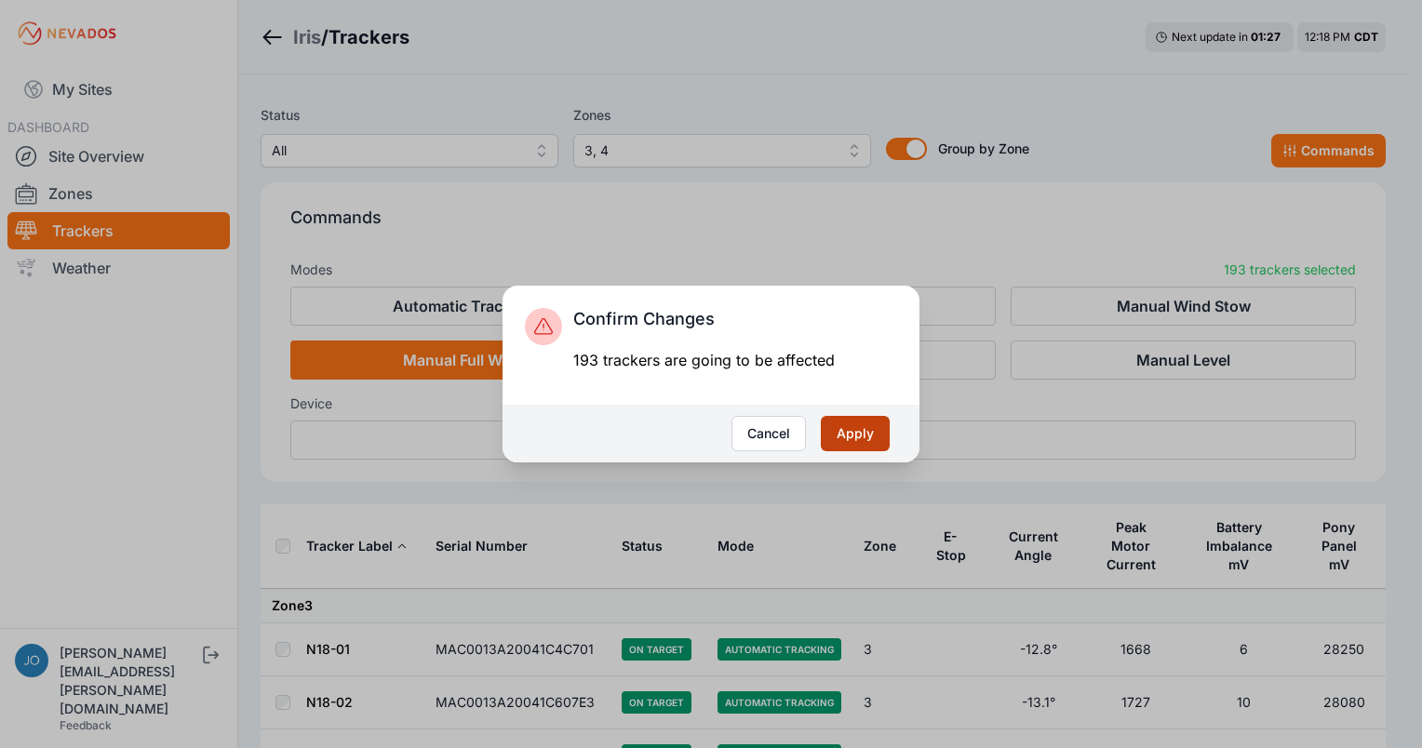
click at [875, 443] on button "Apply" at bounding box center [855, 433] width 69 height 35
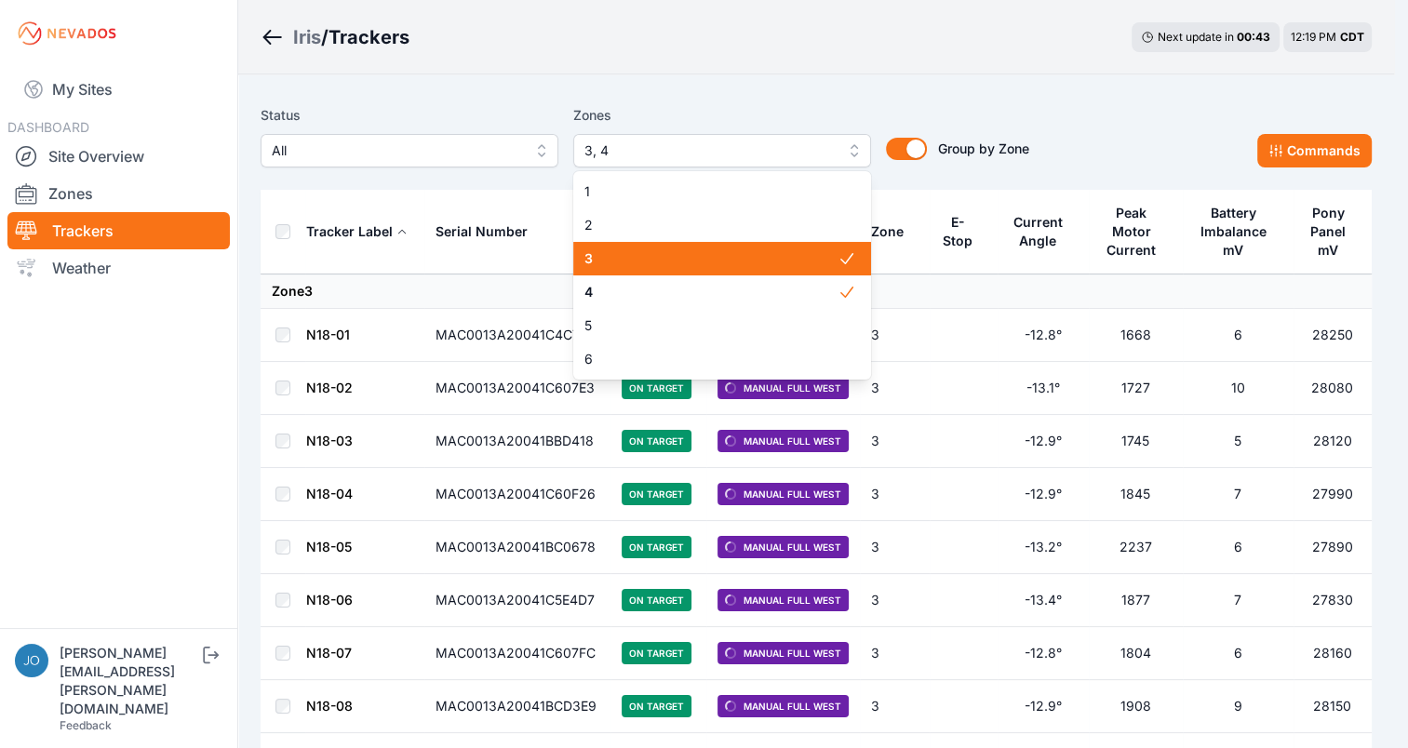
click at [814, 155] on span "3, 4" at bounding box center [709, 151] width 249 height 22
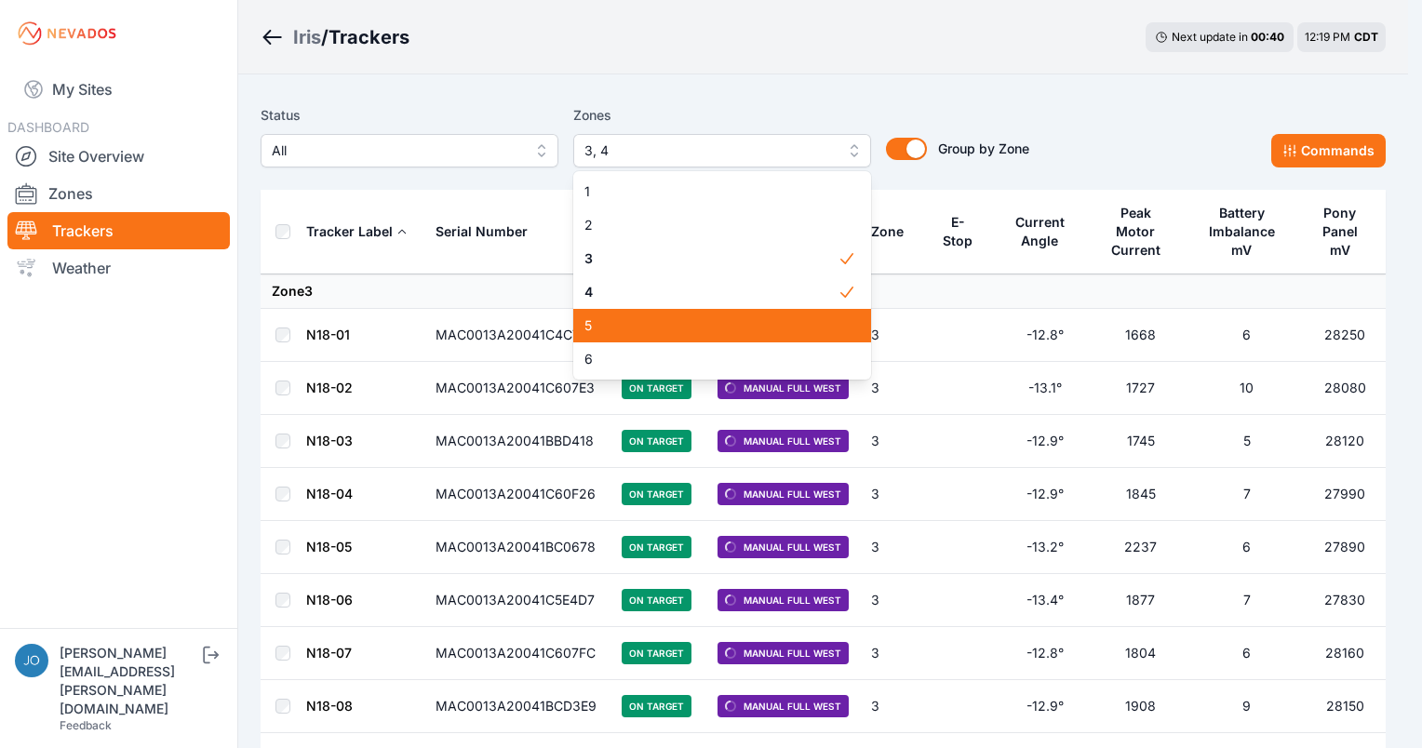
click at [725, 324] on span "5" at bounding box center [711, 326] width 253 height 19
click at [707, 362] on span "6" at bounding box center [711, 359] width 253 height 19
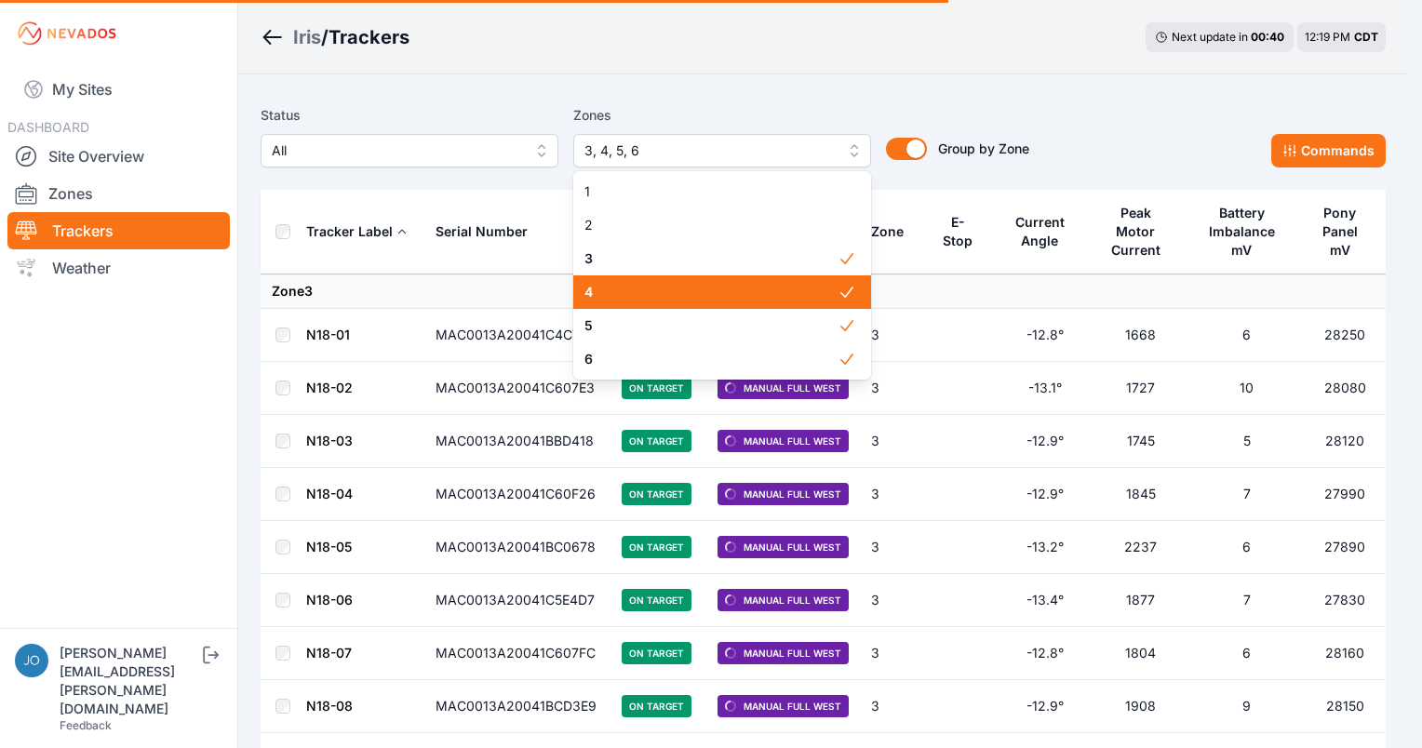
click at [713, 302] on span "4" at bounding box center [711, 292] width 253 height 19
click at [730, 246] on div "3" at bounding box center [722, 259] width 298 height 34
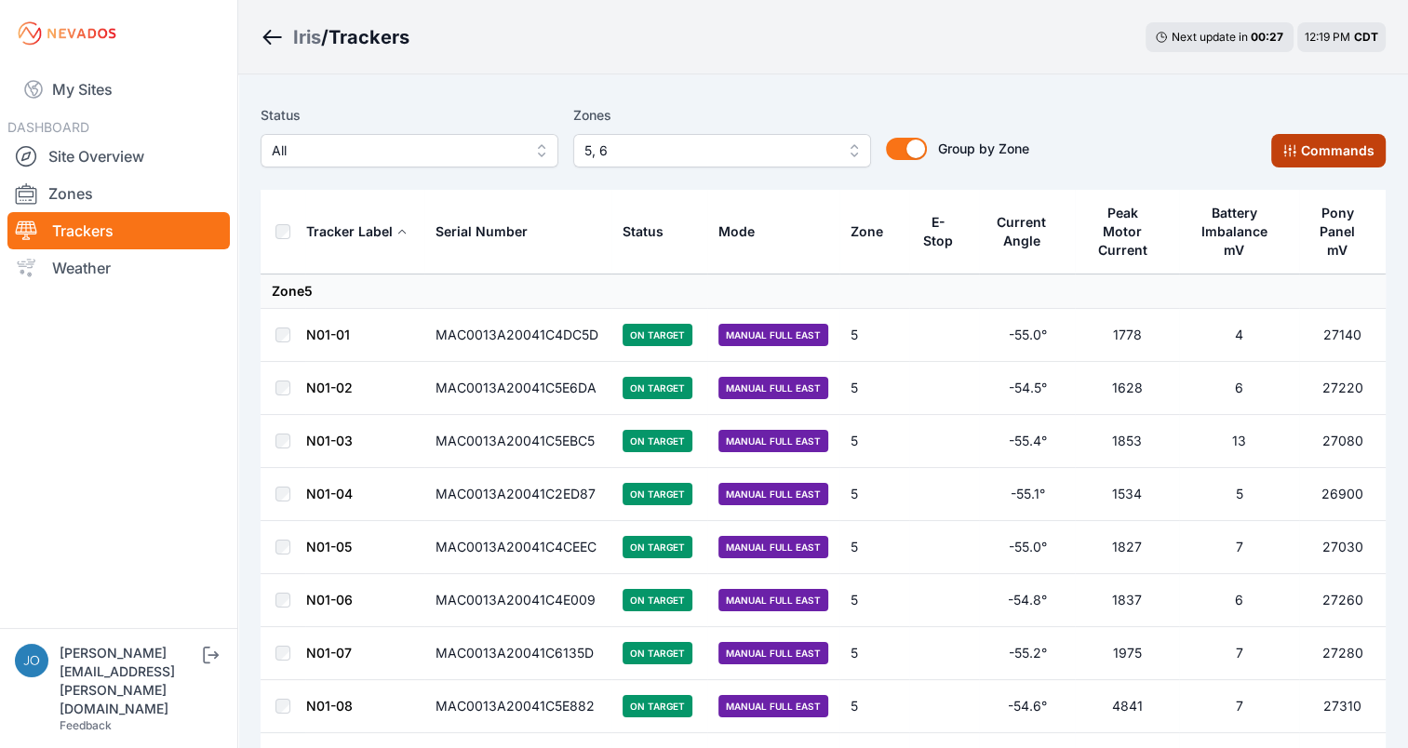
click at [1318, 164] on button "Commands" at bounding box center [1329, 151] width 115 height 34
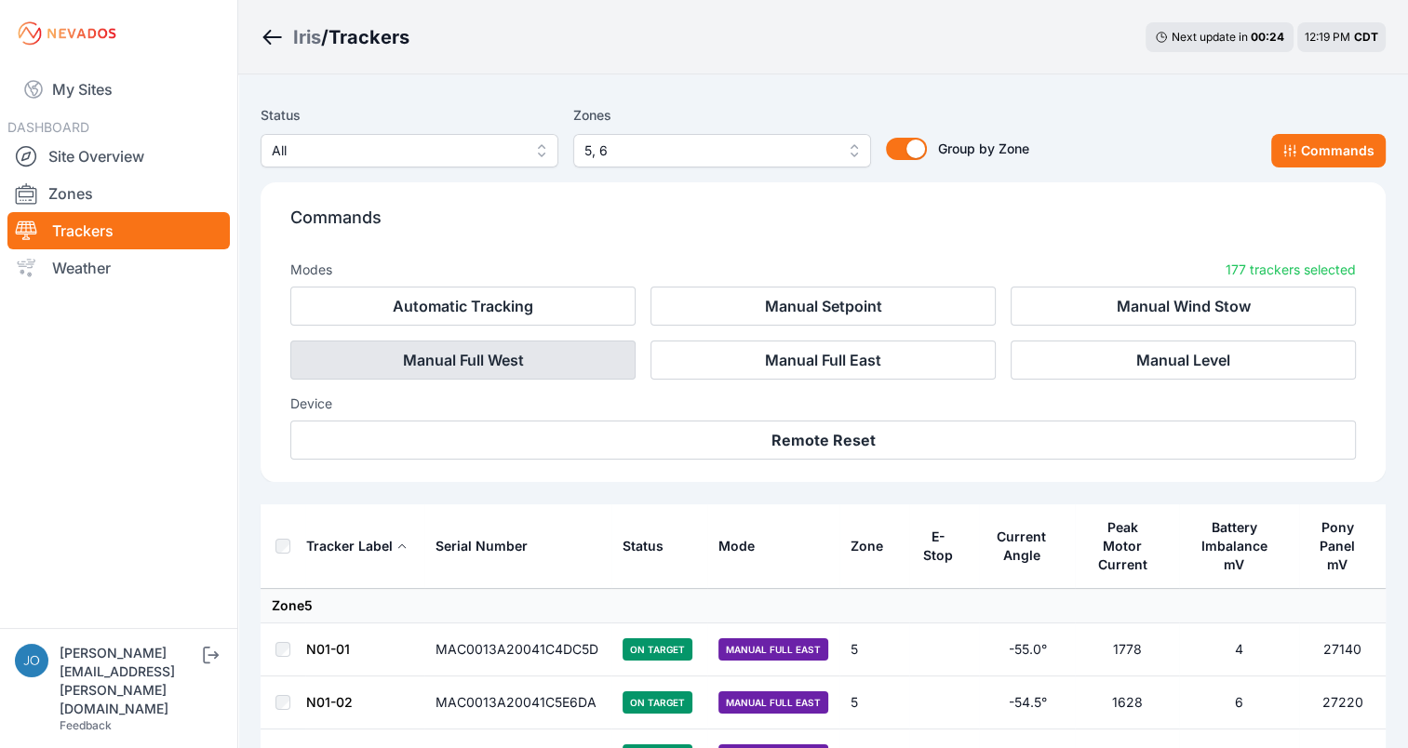
click at [573, 357] on button "Manual Full West" at bounding box center [462, 360] width 345 height 39
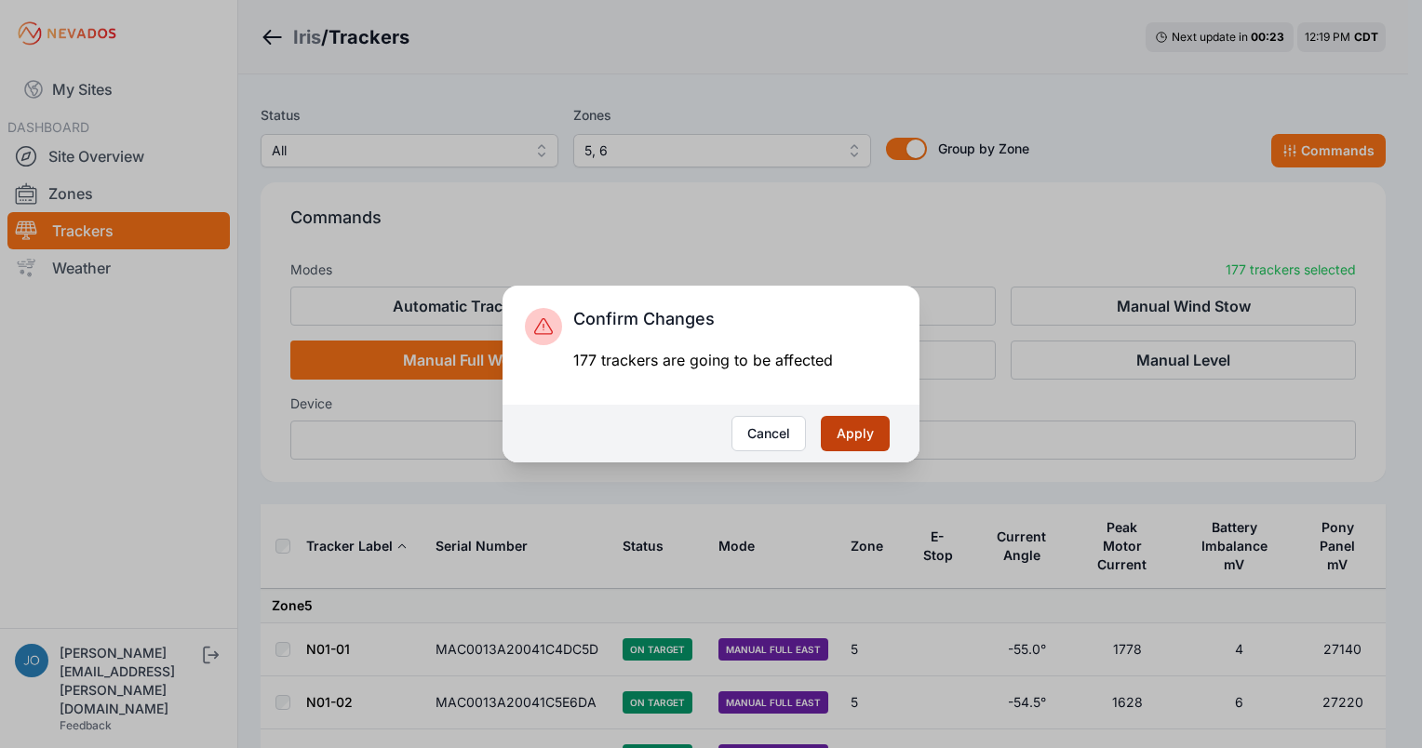
click at [883, 448] on button "Apply" at bounding box center [855, 433] width 69 height 35
